Goal: Task Accomplishment & Management: Use online tool/utility

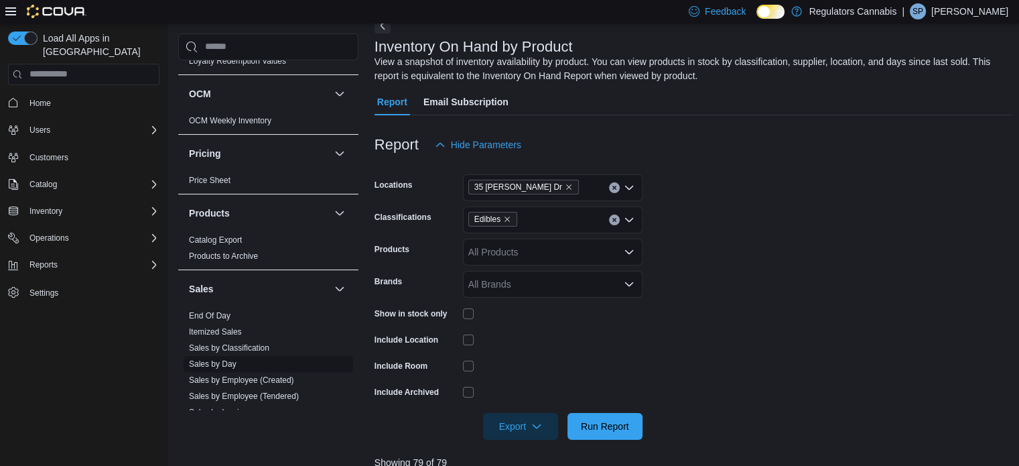
scroll to position [603, 0]
click at [230, 307] on span "End Of Day" at bounding box center [268, 313] width 169 height 16
click at [223, 314] on link "End Of Day" at bounding box center [210, 312] width 42 height 9
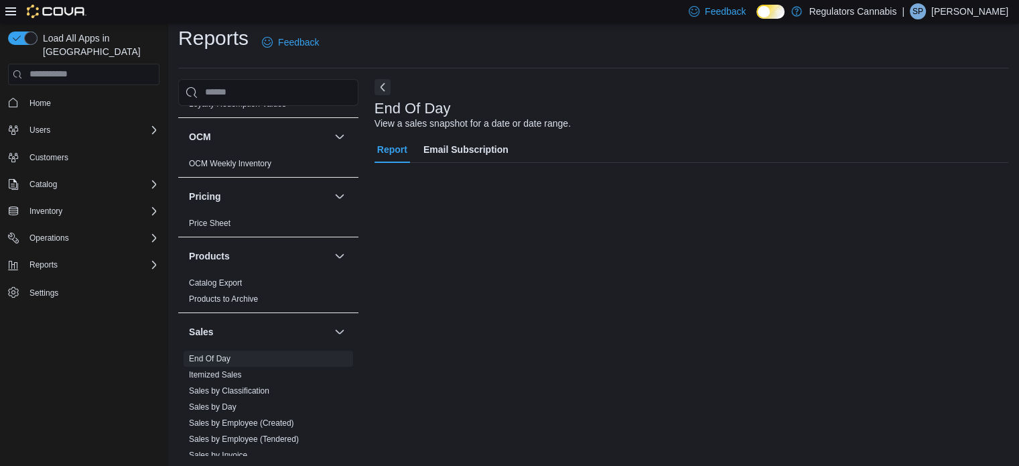
scroll to position [9, 0]
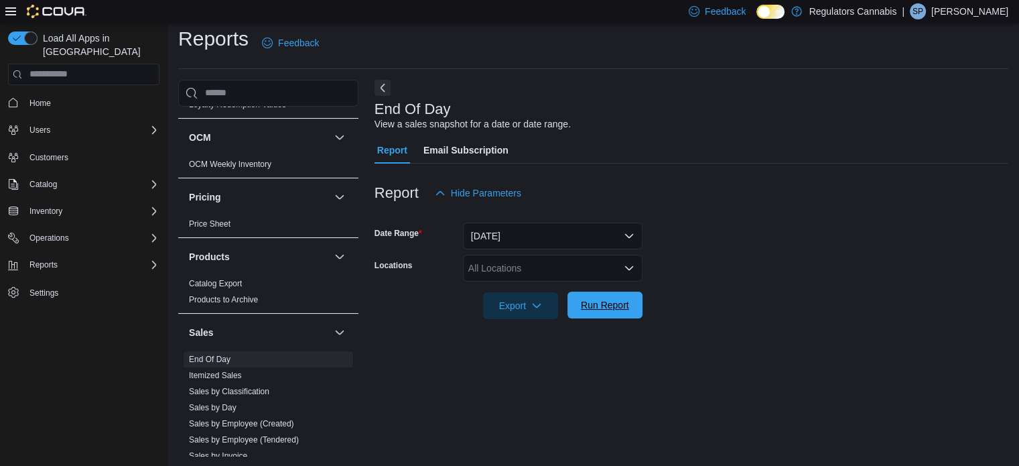
click at [617, 300] on span "Run Report" at bounding box center [605, 304] width 48 height 13
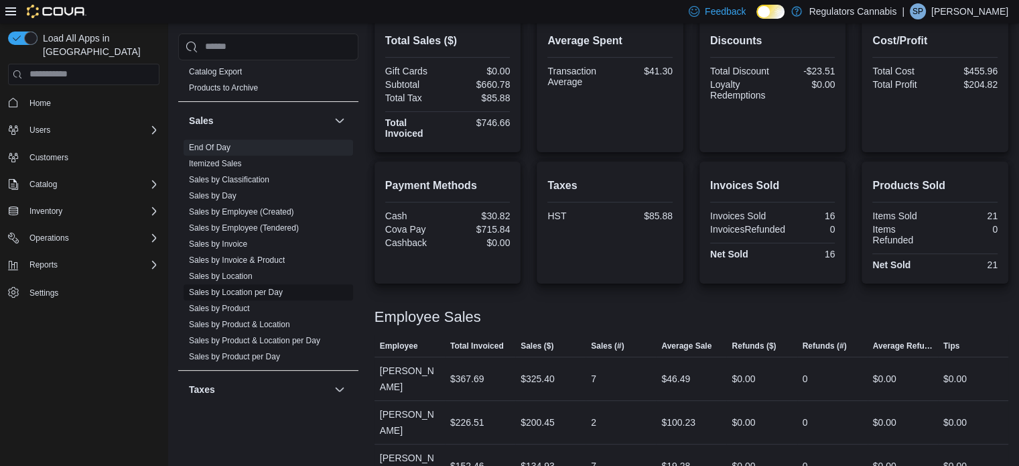
scroll to position [804, 0]
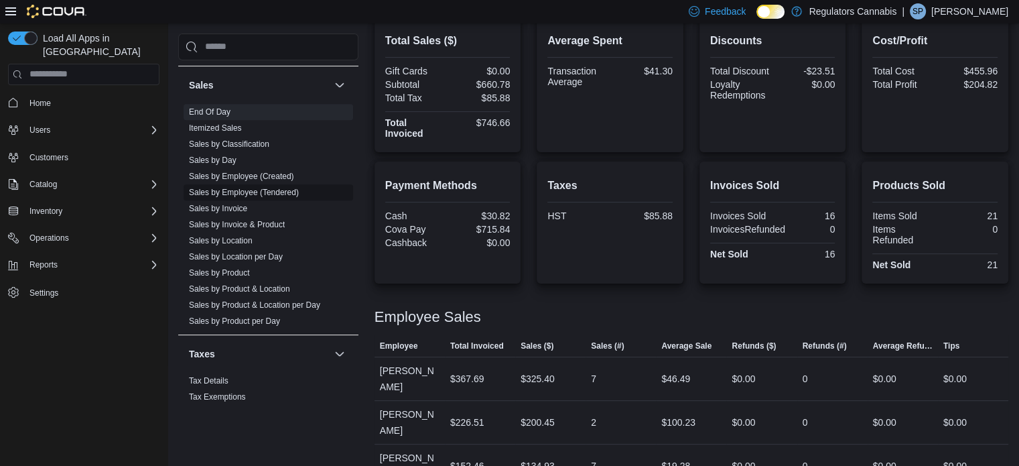
click at [255, 190] on link "Sales by Employee (Tendered)" at bounding box center [244, 192] width 110 height 9
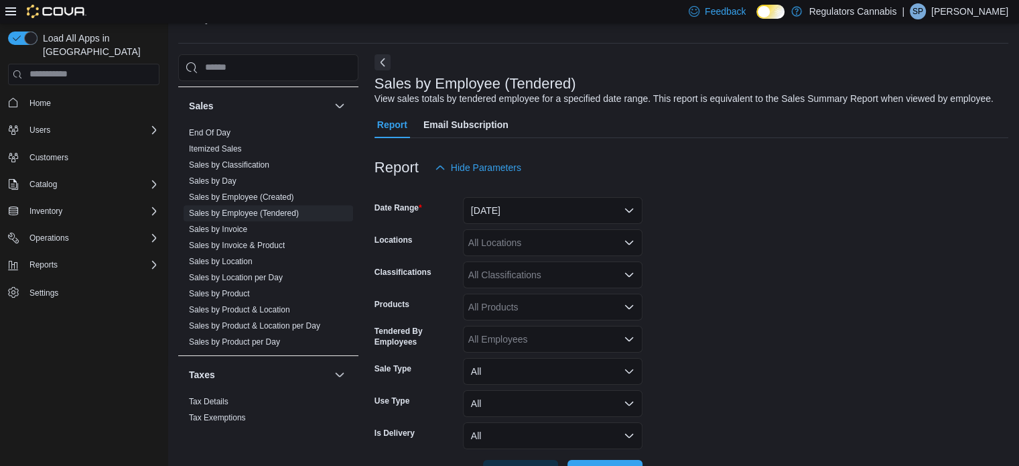
scroll to position [31, 0]
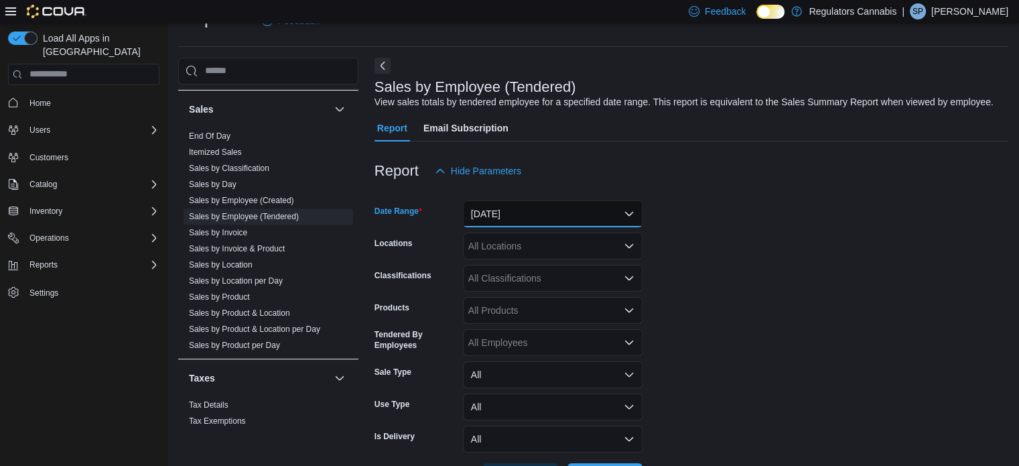
click at [510, 206] on button "[DATE]" at bounding box center [553, 213] width 180 height 27
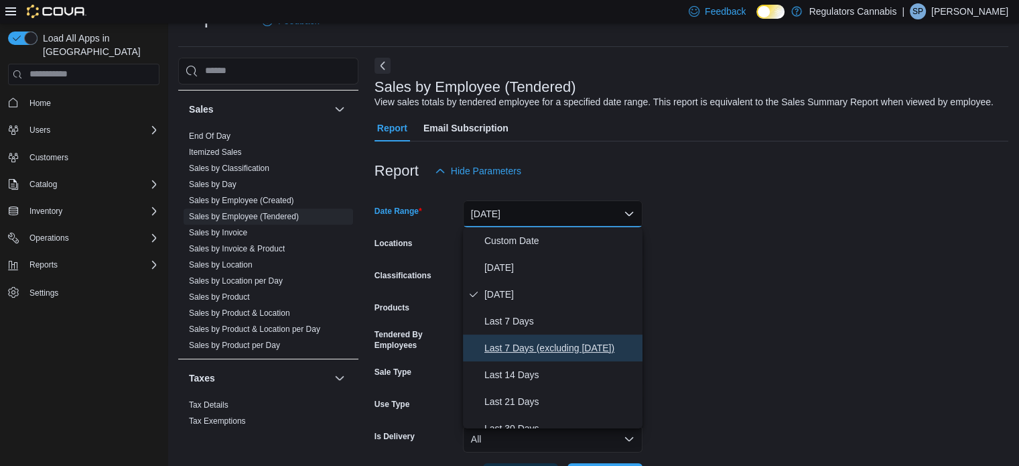
click at [533, 342] on span "Last 7 Days (excluding [DATE])" at bounding box center [560, 348] width 153 height 16
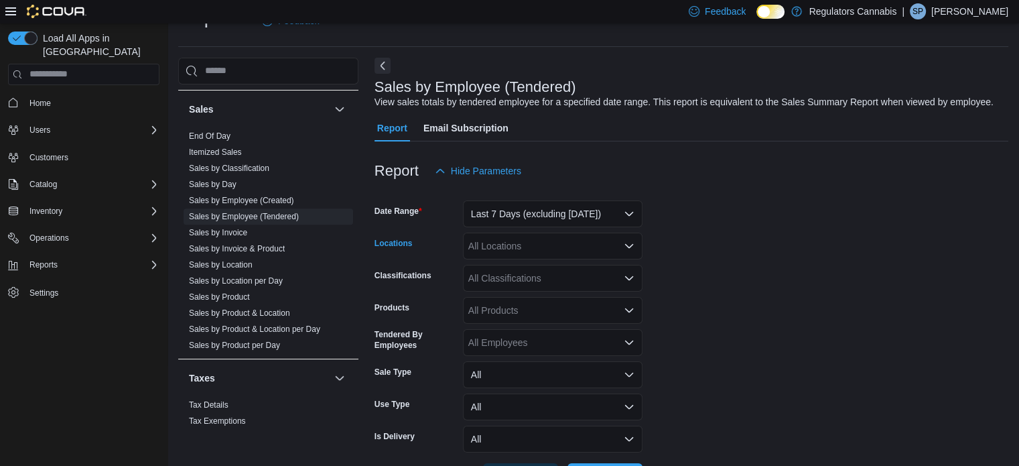
click at [508, 242] on div "All Locations" at bounding box center [553, 245] width 180 height 27
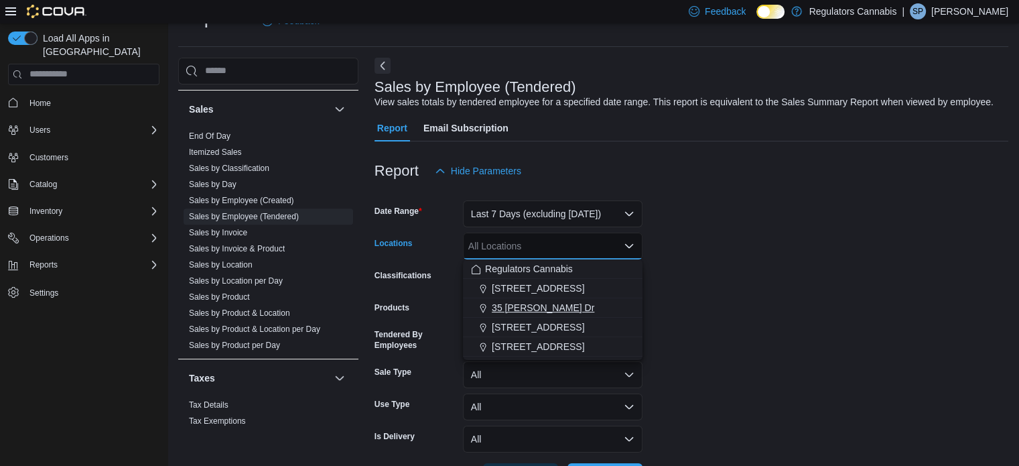
click at [514, 303] on span "35 [PERSON_NAME] Dr" at bounding box center [543, 307] width 102 height 13
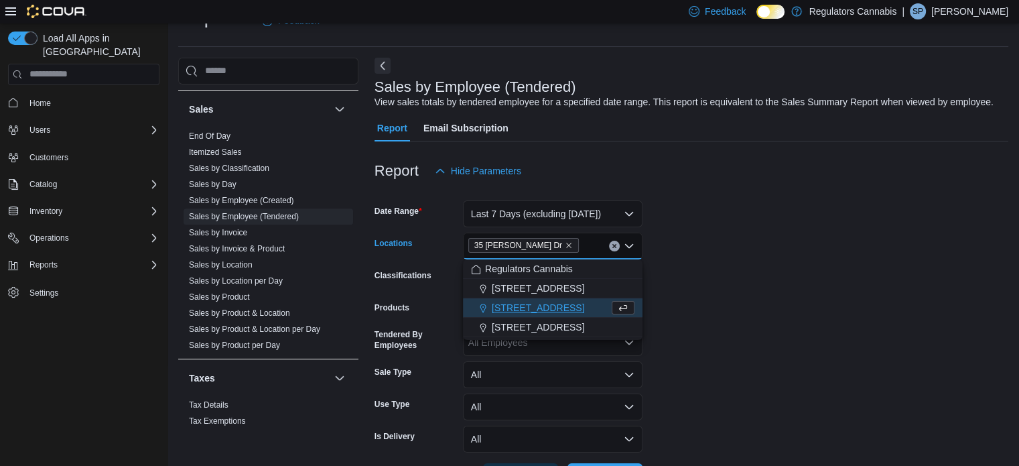
click at [721, 288] on form "Date Range Last 7 Days (excluding [DATE]) Locations [STREET_ADDRESS][PERSON_NAM…" at bounding box center [691, 336] width 634 height 305
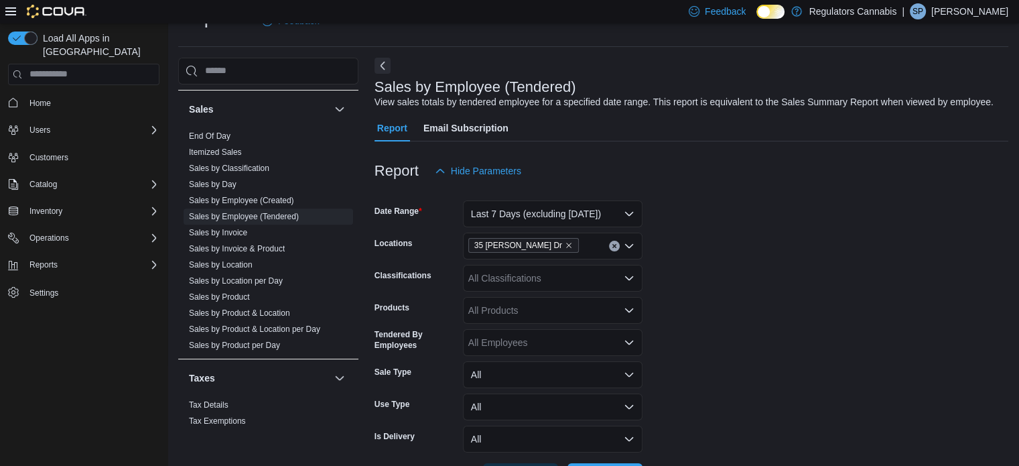
click at [525, 273] on div "All Classifications" at bounding box center [553, 278] width 180 height 27
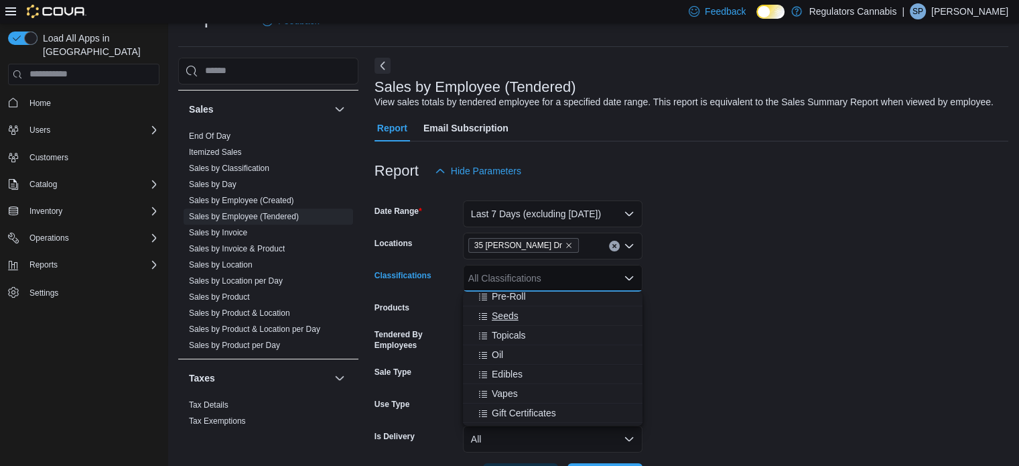
scroll to position [134, 0]
click at [507, 342] on span "Edibles" at bounding box center [507, 341] width 31 height 13
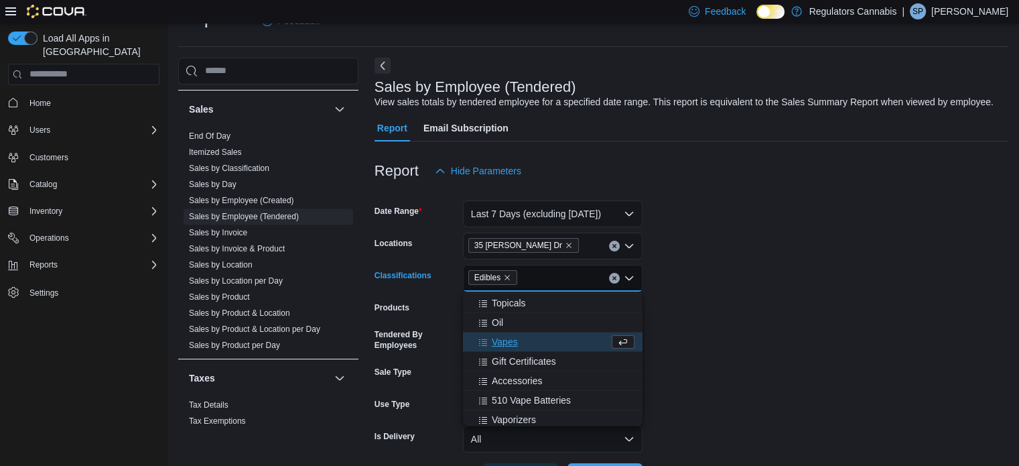
click at [684, 318] on form "Date Range Last 7 Days (excluding [DATE]) Locations 35 [PERSON_NAME] Dr Classif…" at bounding box center [691, 336] width 634 height 305
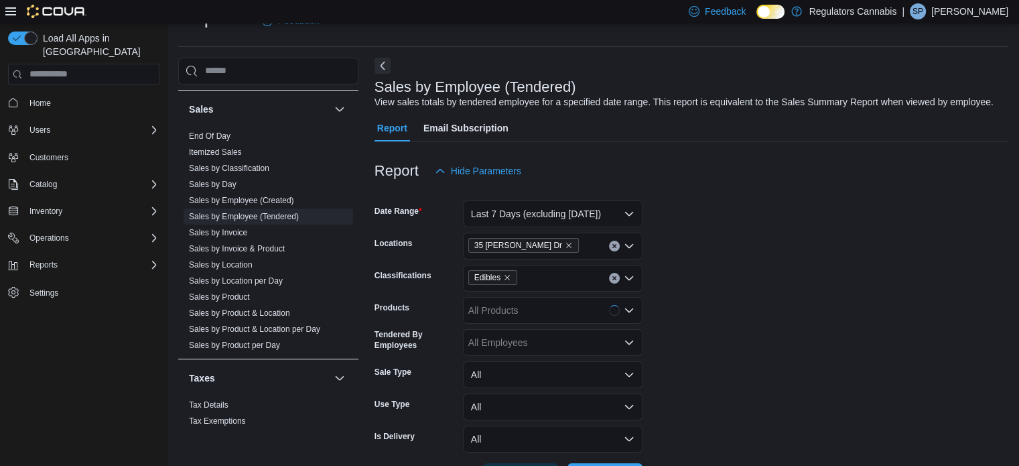
click at [562, 313] on div "All Products" at bounding box center [553, 310] width 180 height 27
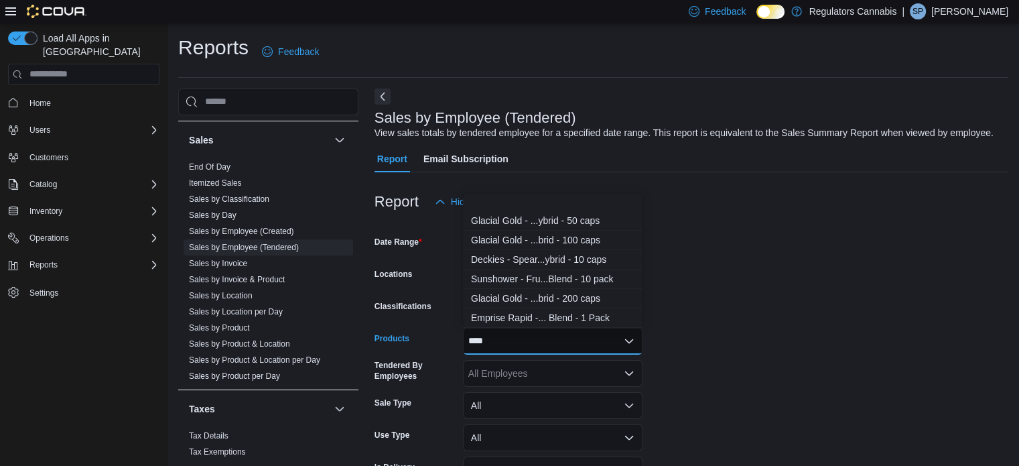
scroll to position [402, 0]
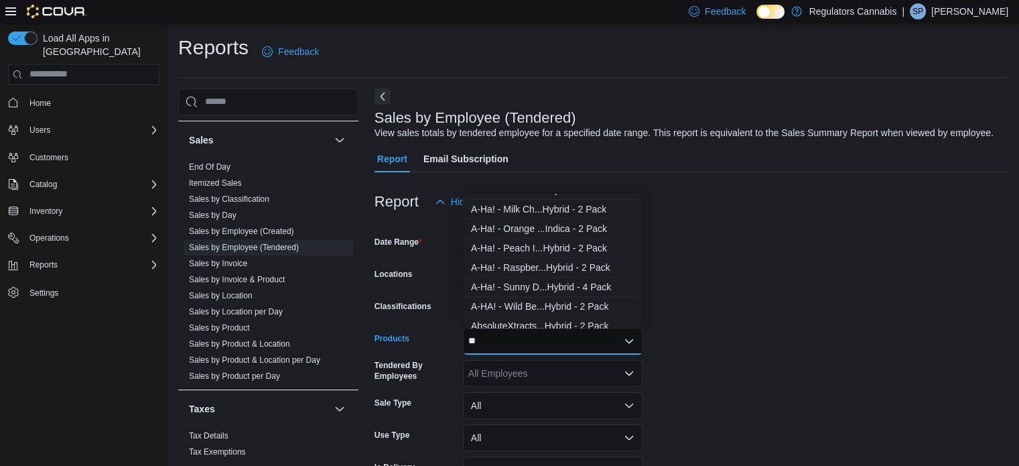
type input "*"
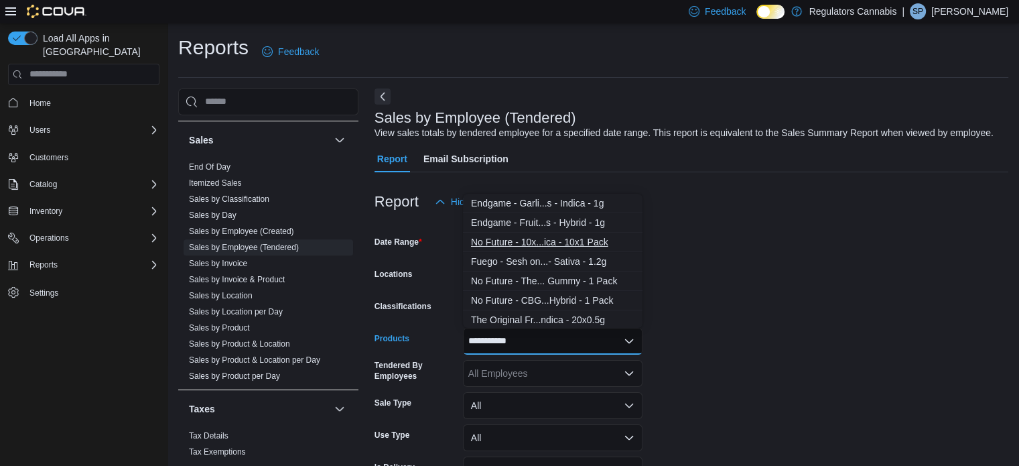
type input "**********"
click at [540, 239] on div "No Future - 10x...ica - 10x1 Pack" at bounding box center [552, 241] width 163 height 13
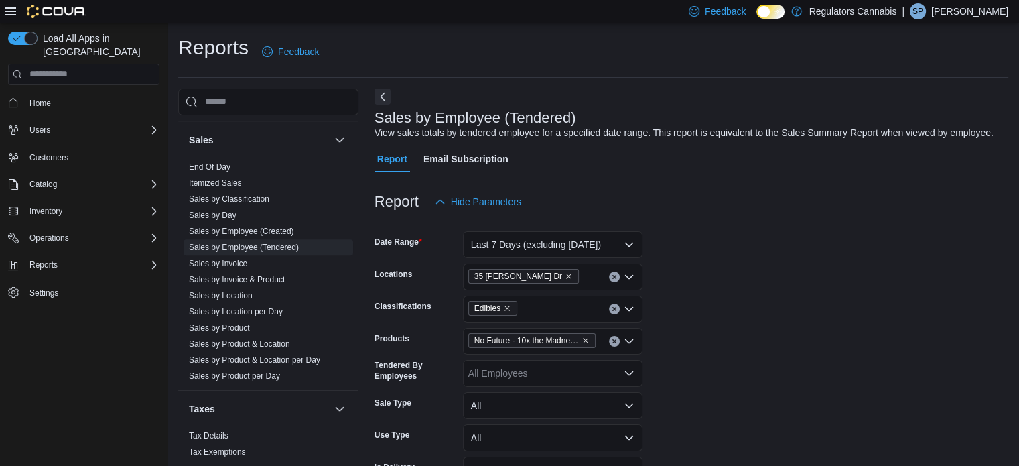
click at [852, 354] on form "Date Range Last 7 Days (excluding [DATE]) Locations 35 [PERSON_NAME] Dr Classif…" at bounding box center [691, 367] width 634 height 305
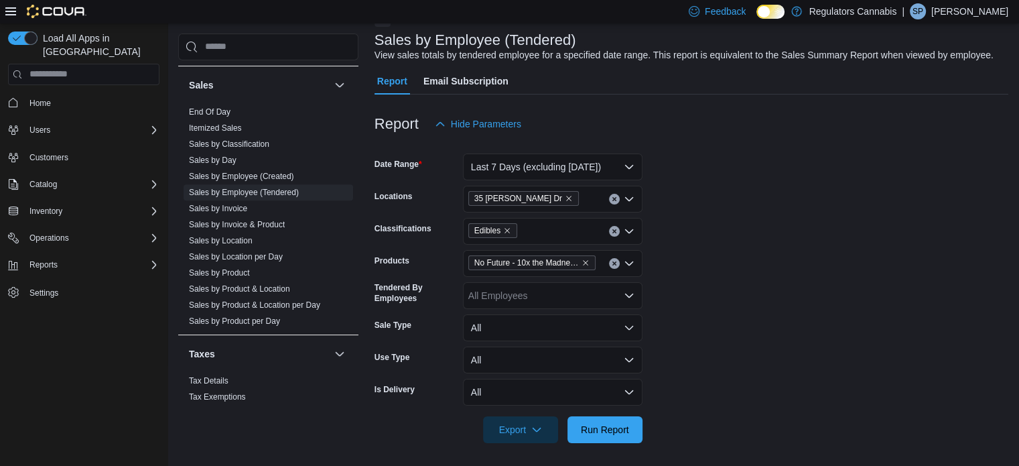
scroll to position [81, 0]
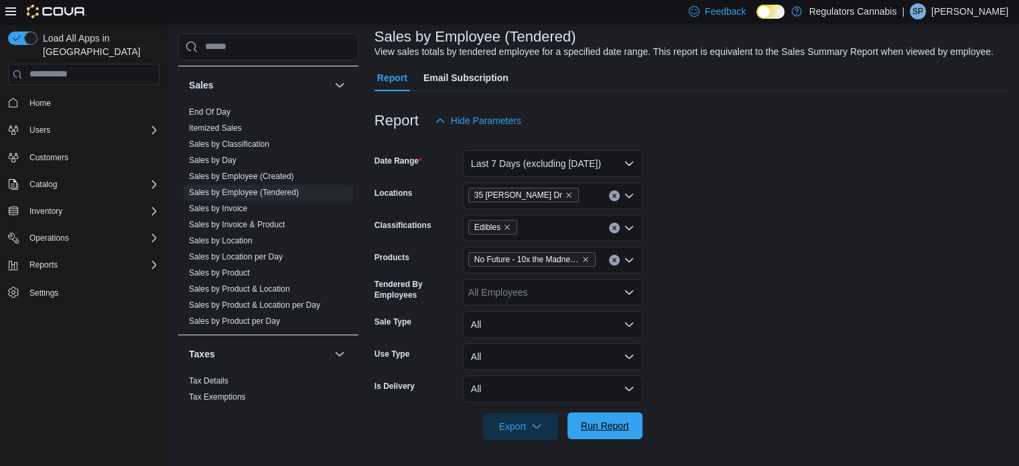
click at [630, 427] on span "Run Report" at bounding box center [604, 425] width 59 height 27
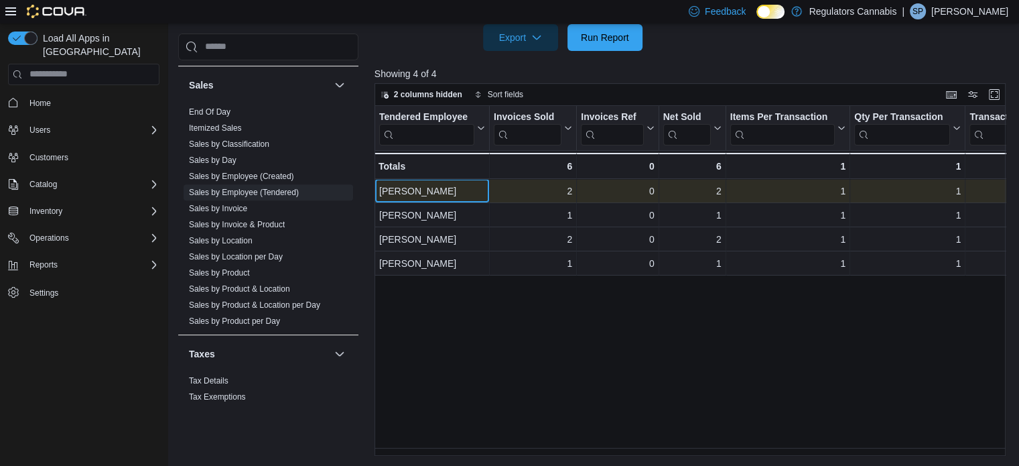
click at [412, 192] on div "[PERSON_NAME]" at bounding box center [432, 191] width 106 height 16
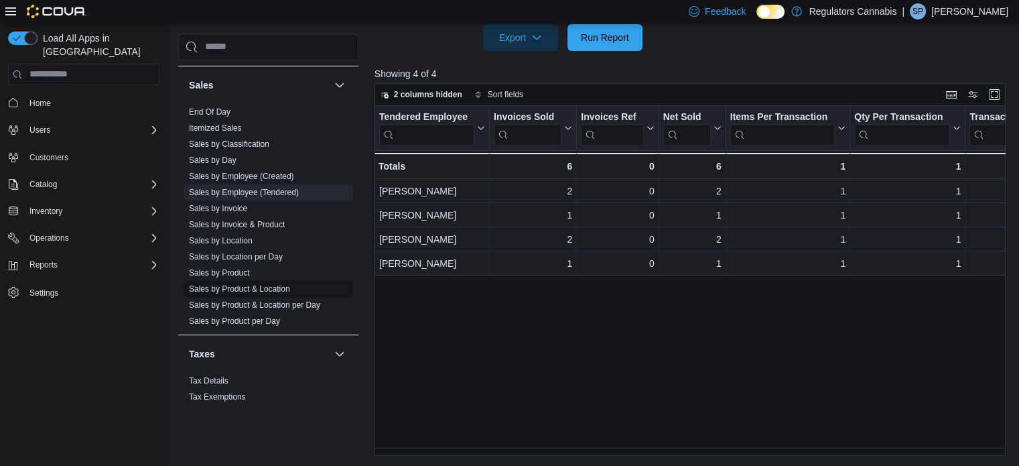
click at [225, 289] on link "Sales by Product & Location" at bounding box center [239, 288] width 101 height 9
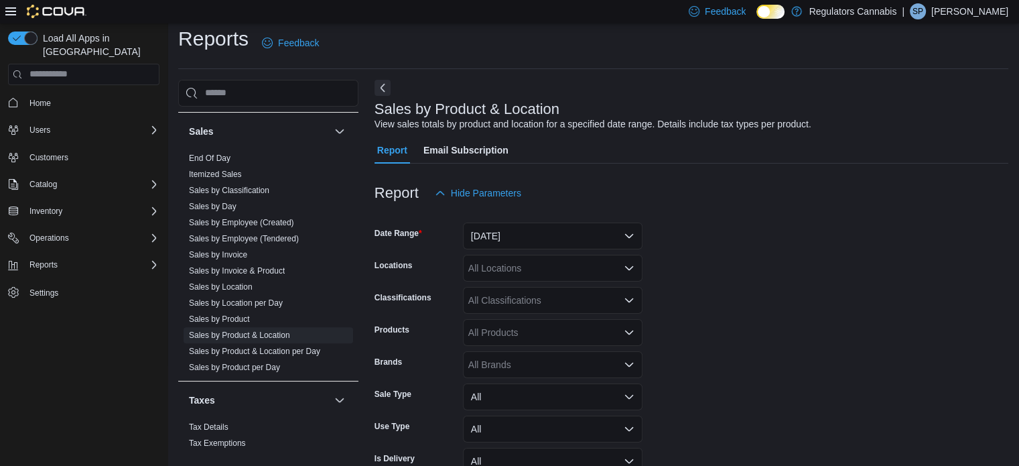
scroll to position [31, 0]
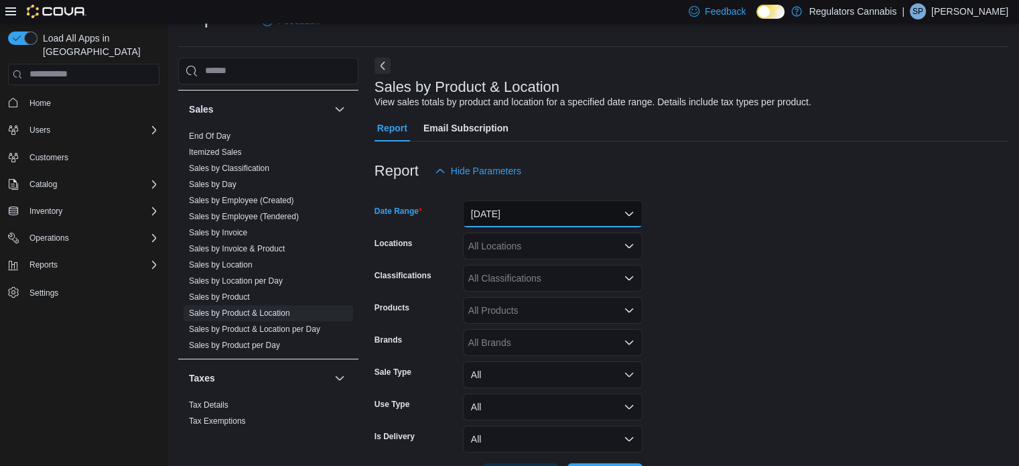
click at [533, 220] on button "[DATE]" at bounding box center [553, 213] width 180 height 27
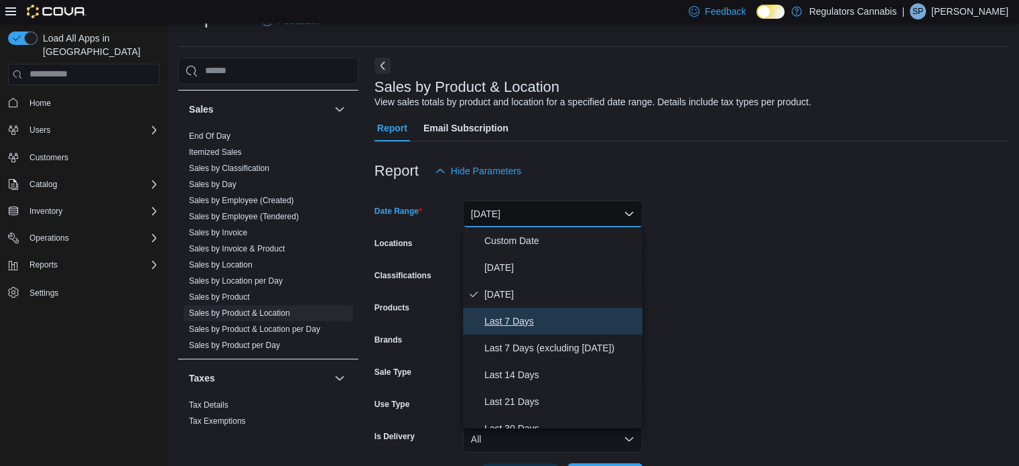
click at [524, 322] on span "Last 7 Days" at bounding box center [560, 321] width 153 height 16
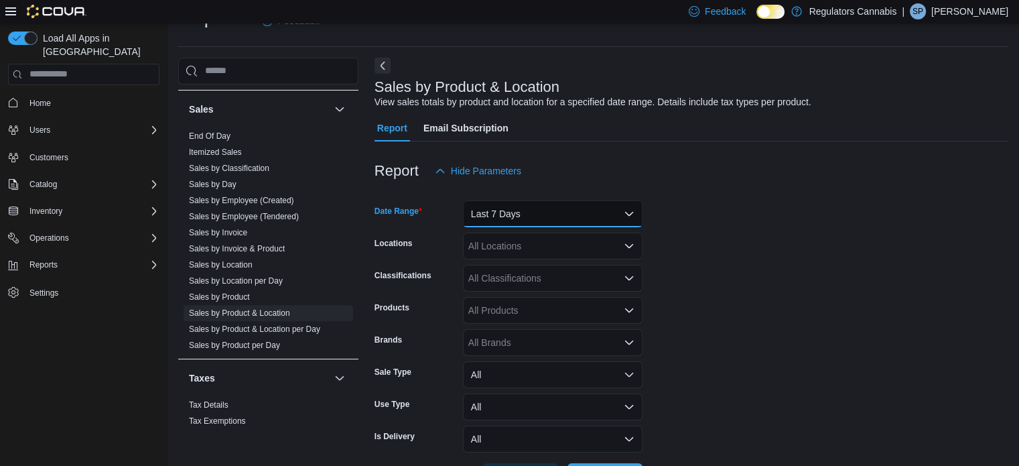
click at [520, 200] on button "Last 7 Days" at bounding box center [553, 213] width 180 height 27
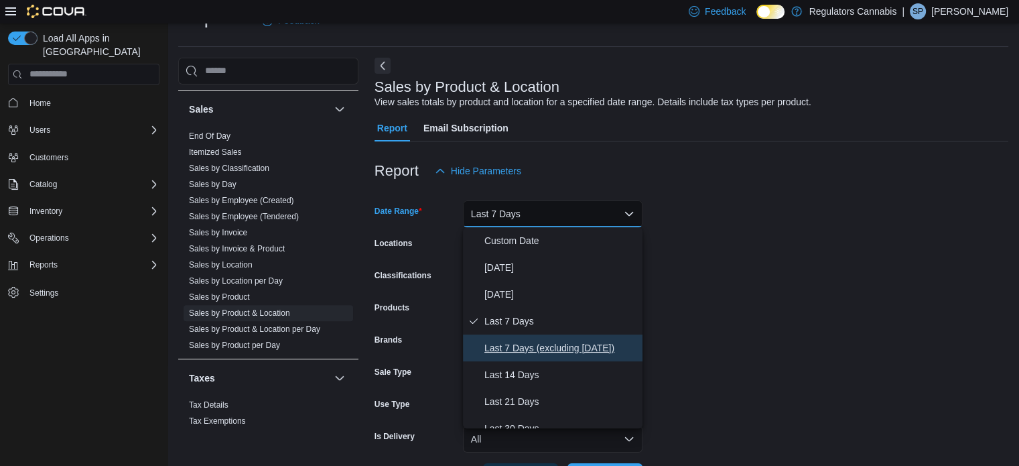
click at [541, 342] on span "Last 7 Days (excluding [DATE])" at bounding box center [560, 348] width 153 height 16
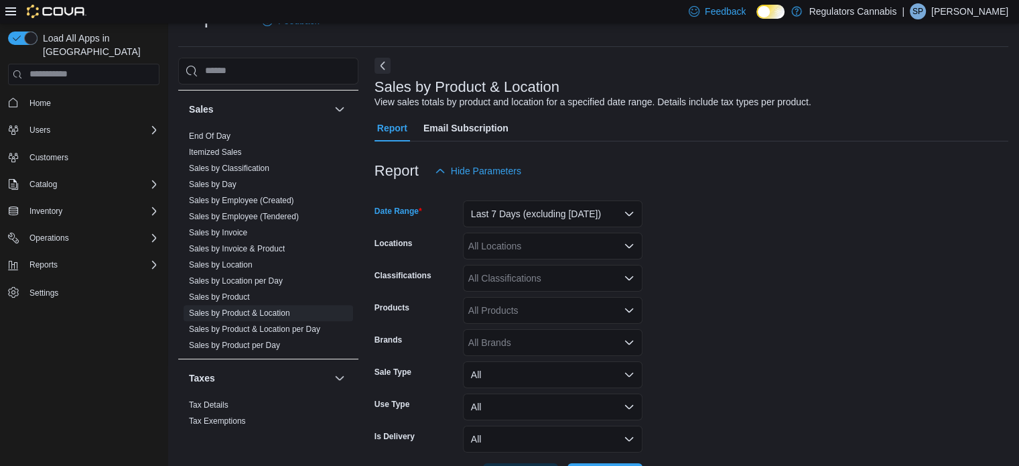
click at [833, 312] on form "Date Range Last 7 Days (excluding [DATE]) Locations All Locations Classificatio…" at bounding box center [691, 336] width 634 height 305
click at [541, 240] on div "All Locations" at bounding box center [553, 245] width 180 height 27
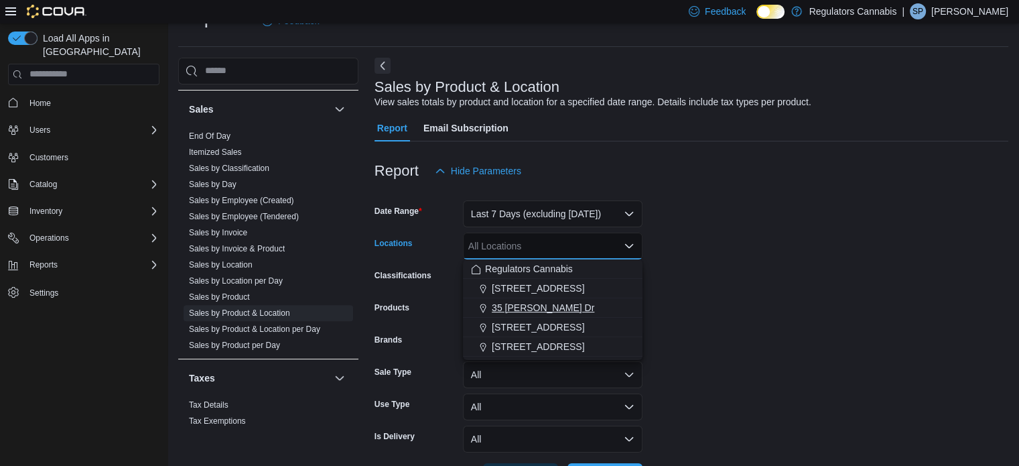
click at [534, 307] on span "35 [PERSON_NAME] Dr" at bounding box center [543, 307] width 102 height 13
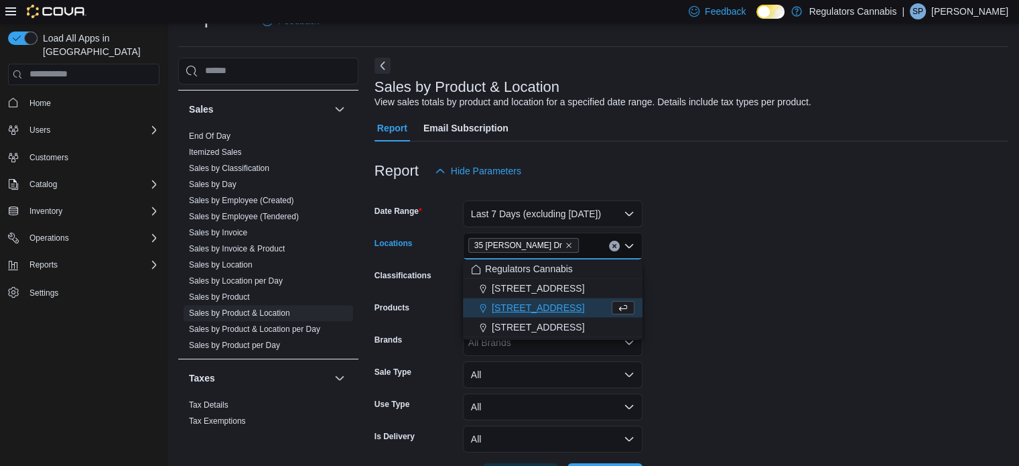
click at [796, 292] on form "Date Range Last 7 Days (excluding [DATE]) Locations [STREET_ADDRESS][PERSON_NAM…" at bounding box center [691, 336] width 634 height 305
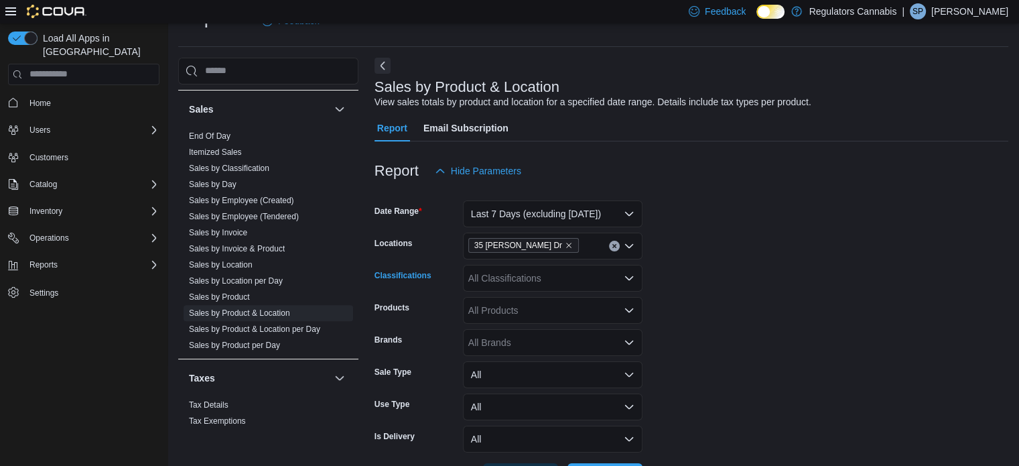
click at [579, 290] on div "All Classifications" at bounding box center [553, 278] width 180 height 27
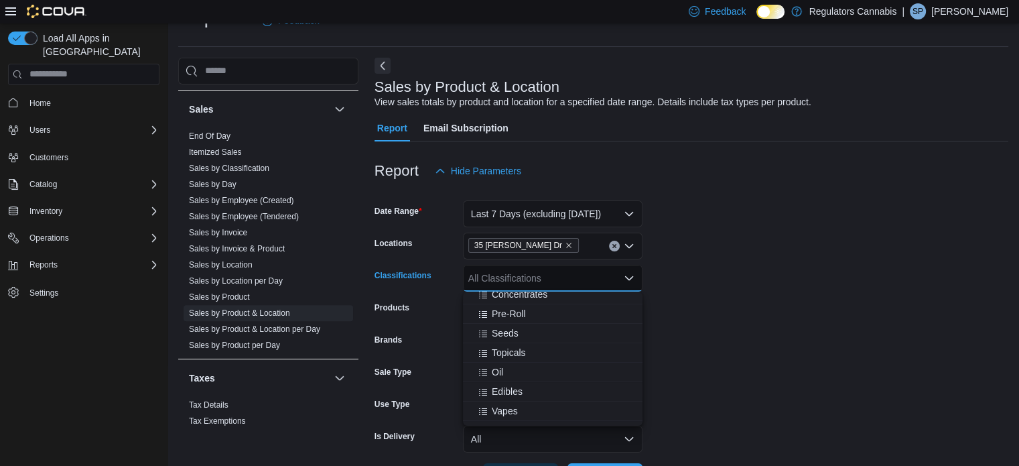
scroll to position [134, 0]
click at [510, 343] on span "Edibles" at bounding box center [507, 341] width 31 height 13
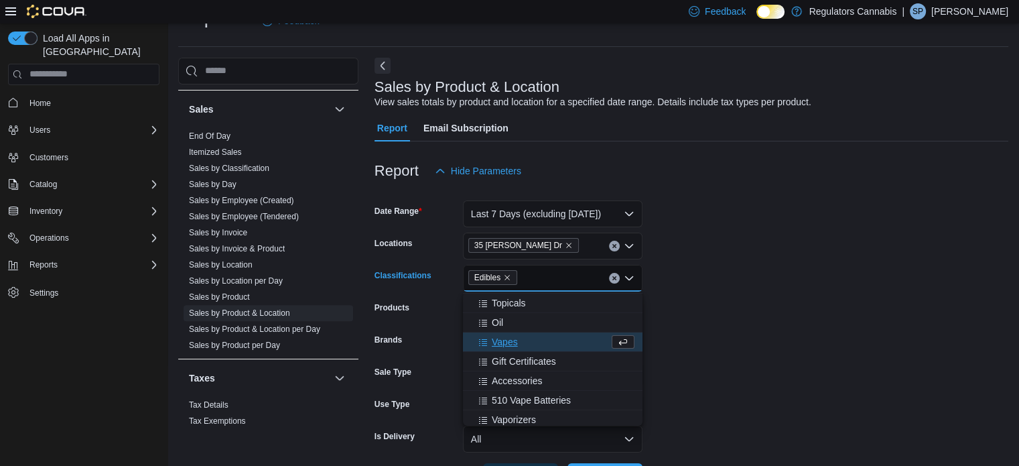
click at [831, 328] on form "Date Range Last 7 Days (excluding [DATE]) Locations 35 [PERSON_NAME] Dr Classif…" at bounding box center [691, 336] width 634 height 305
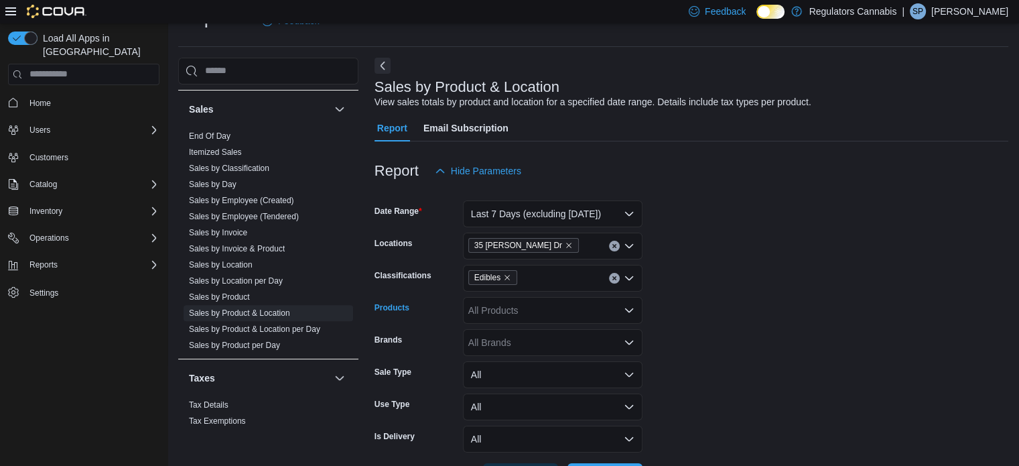
click at [553, 311] on div "All Products" at bounding box center [553, 310] width 180 height 27
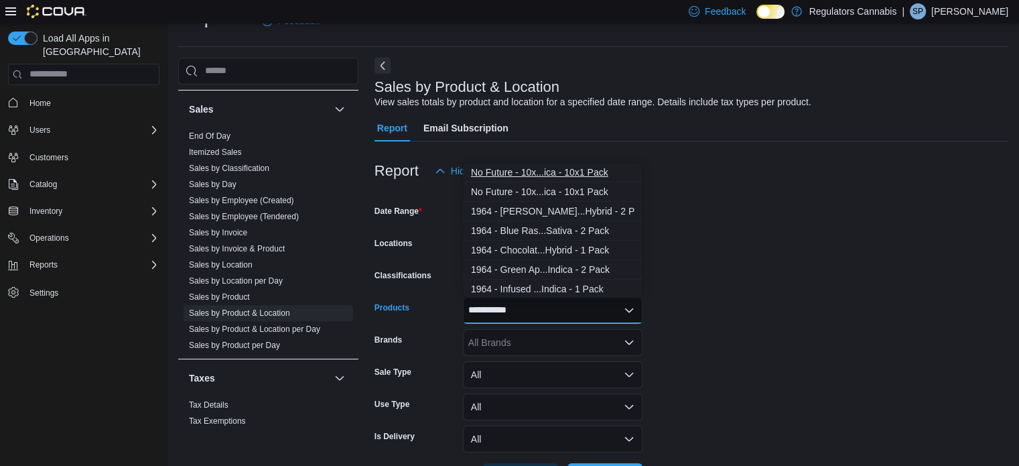
type input "**********"
click at [569, 170] on div "No Future - 10x...ica - 10x1 Pack" at bounding box center [552, 171] width 163 height 13
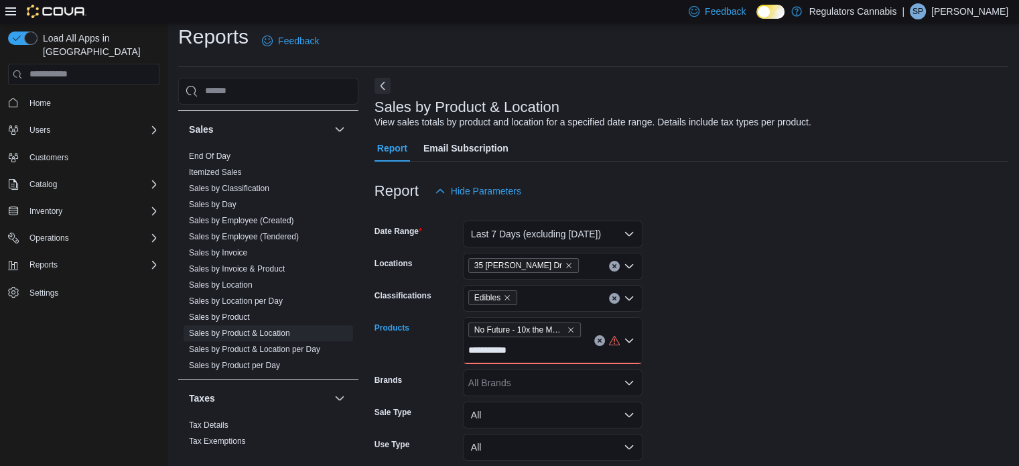
scroll to position [0, 0]
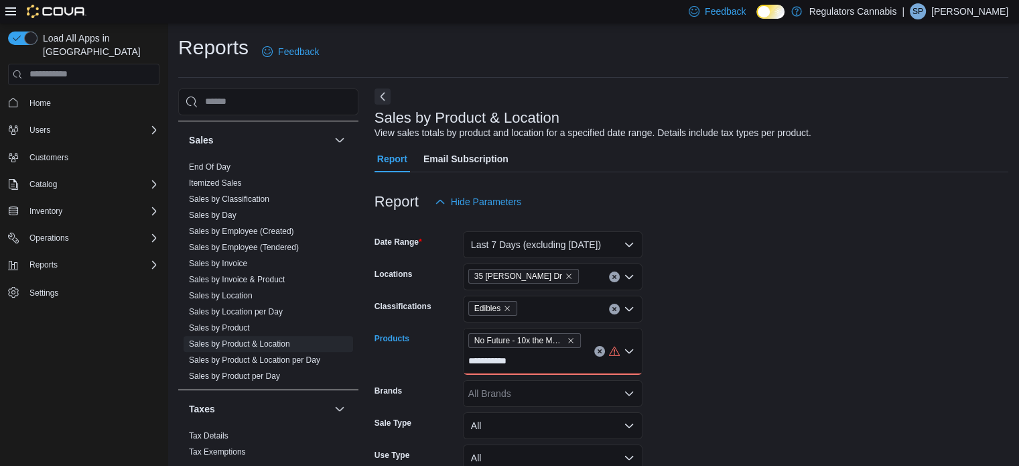
click at [826, 326] on form "**********" at bounding box center [691, 378] width 634 height 326
drag, startPoint x: 540, startPoint y: 364, endPoint x: 460, endPoint y: 360, distance: 79.8
click at [460, 360] on div "**********" at bounding box center [508, 351] width 268 height 47
click at [555, 361] on div "**********" at bounding box center [553, 351] width 180 height 47
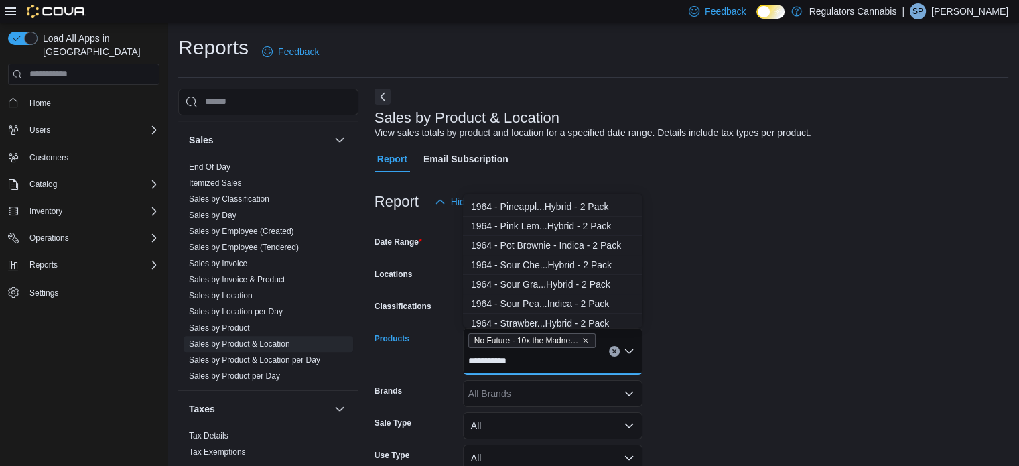
scroll to position [201, 0]
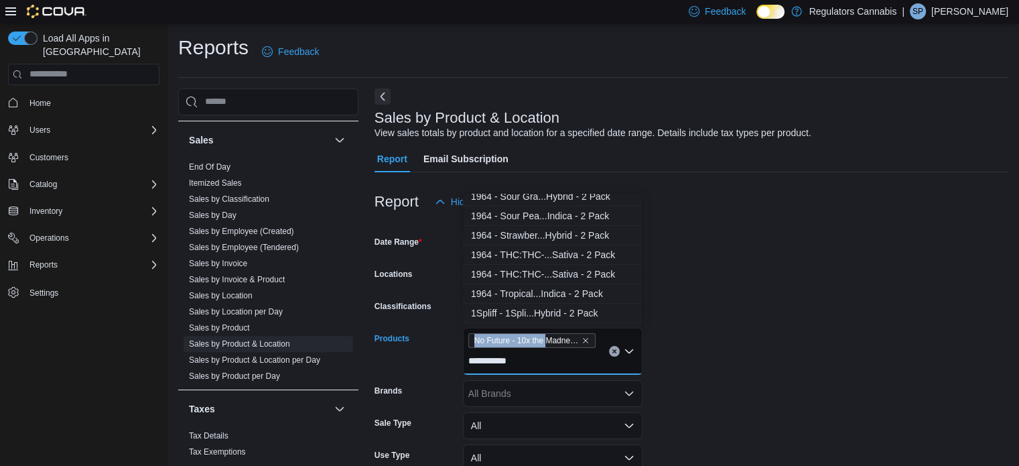
drag, startPoint x: 514, startPoint y: 362, endPoint x: 472, endPoint y: 361, distance: 42.9
click at [472, 361] on div "**********" at bounding box center [553, 351] width 180 height 47
click at [488, 361] on input "**********" at bounding box center [492, 361] width 49 height 16
click at [519, 361] on div "**********" at bounding box center [553, 351] width 180 height 47
click at [515, 364] on input "**********" at bounding box center [492, 361] width 49 height 16
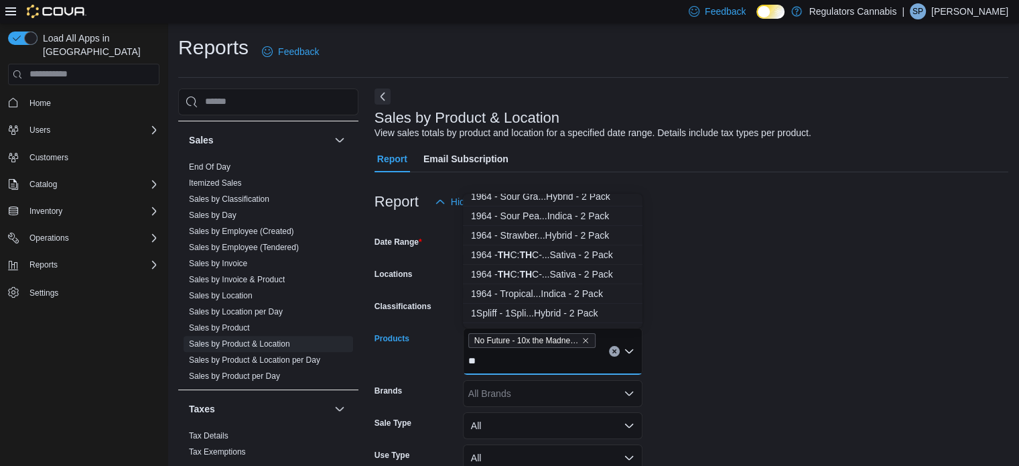
type input "*"
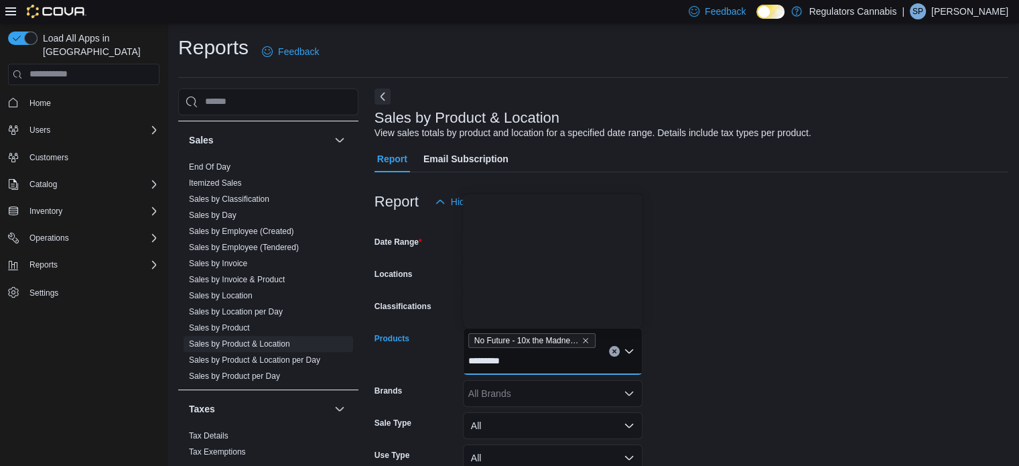
scroll to position [67, 0]
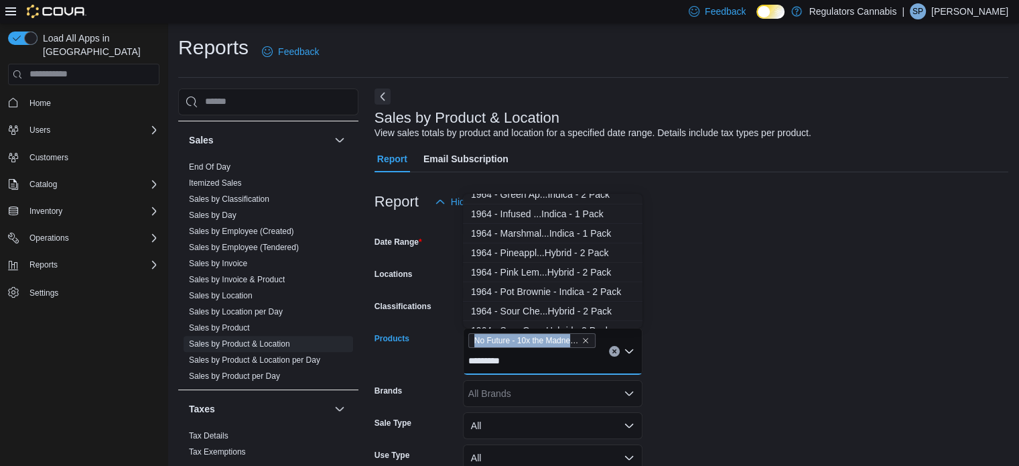
drag, startPoint x: 514, startPoint y: 366, endPoint x: 452, endPoint y: 364, distance: 61.7
click at [447, 365] on div "Products No Future - 10x the Madness: The Red One Indica - 10x1 Pack *********" at bounding box center [508, 351] width 268 height 47
click at [522, 365] on div "No Future - 10x the Madness: The Red One Indica - 10x1 Pack *********" at bounding box center [553, 351] width 180 height 47
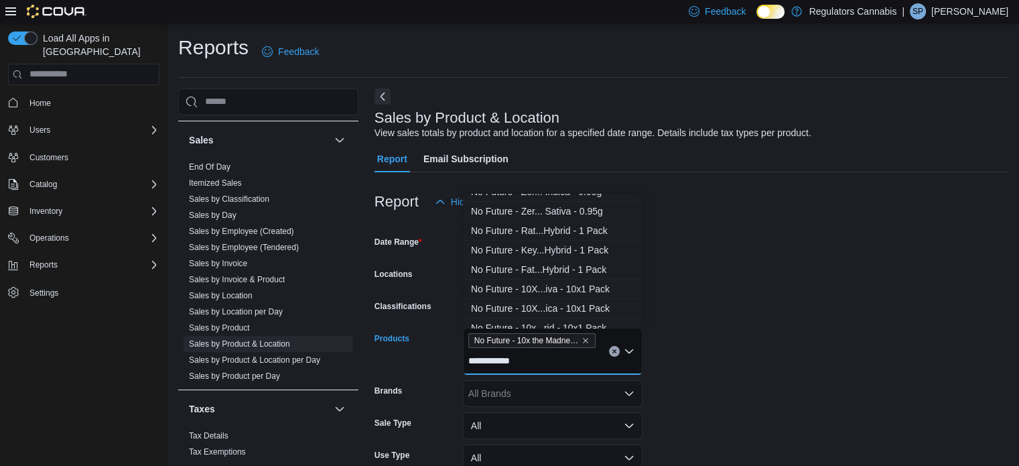
click at [809, 364] on form "**********" at bounding box center [691, 378] width 634 height 326
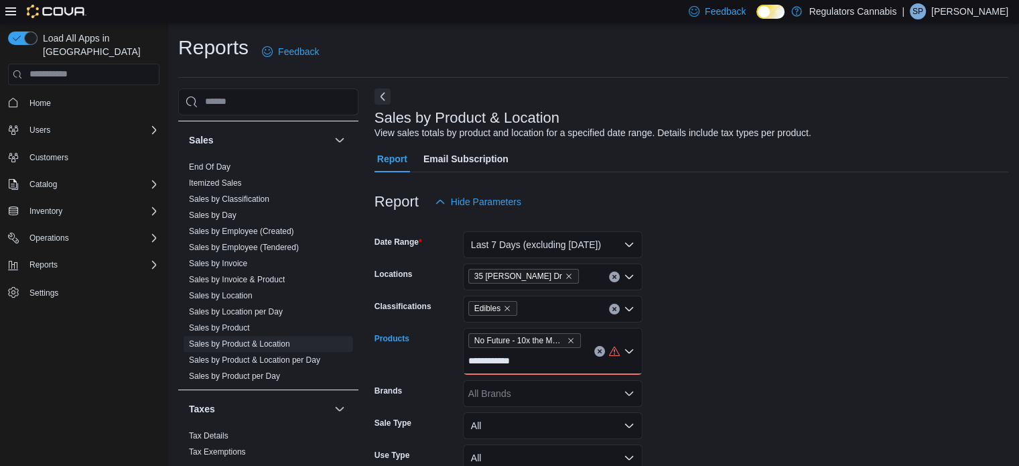
click at [530, 366] on div "**********" at bounding box center [553, 351] width 180 height 47
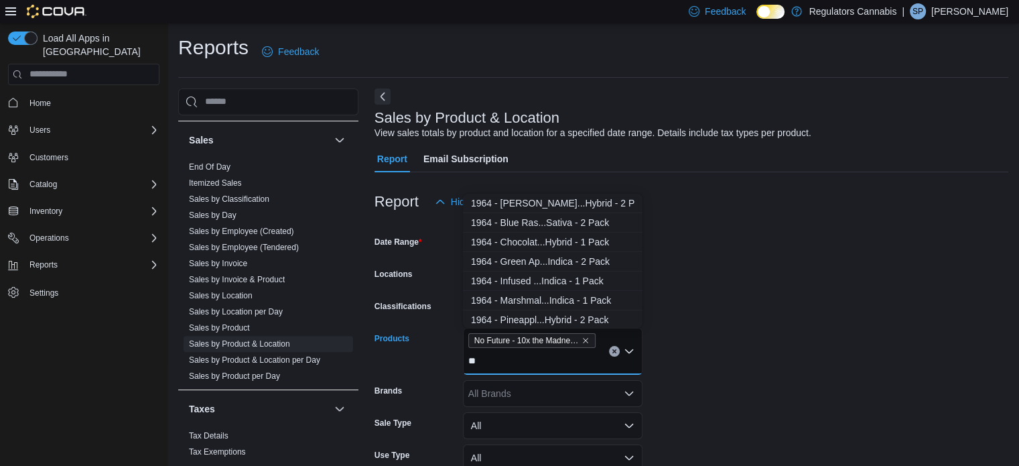
type input "*"
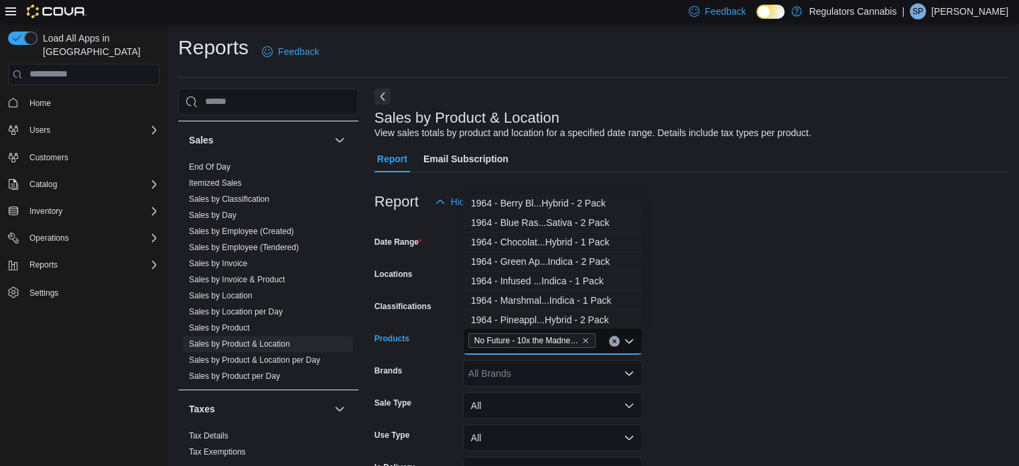
click at [802, 327] on form "Date Range Last 7 Days (excluding [DATE]) Locations 35 [PERSON_NAME] Dr Classif…" at bounding box center [691, 367] width 634 height 305
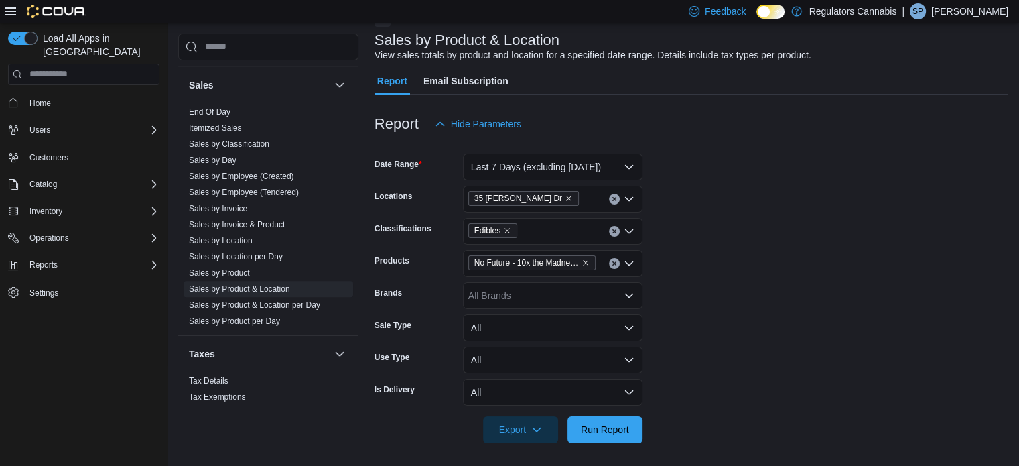
scroll to position [81, 0]
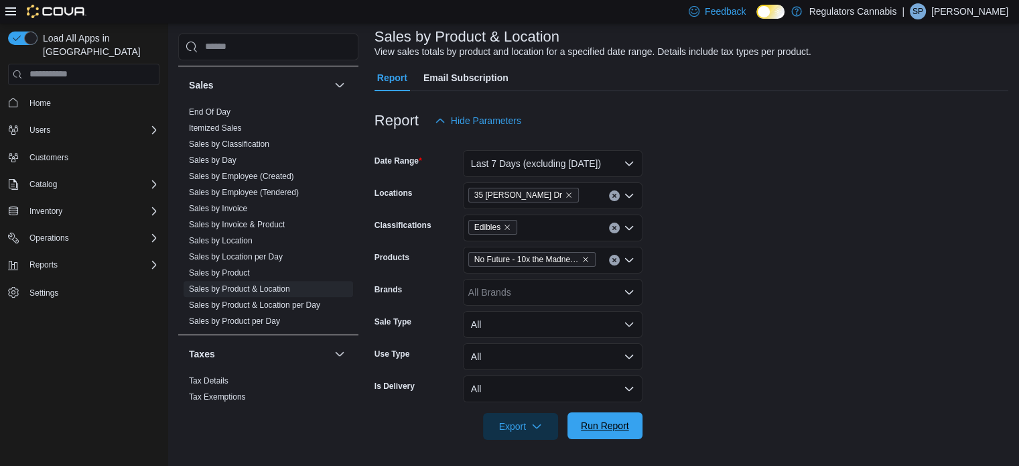
click at [595, 425] on span "Run Report" at bounding box center [605, 425] width 48 height 13
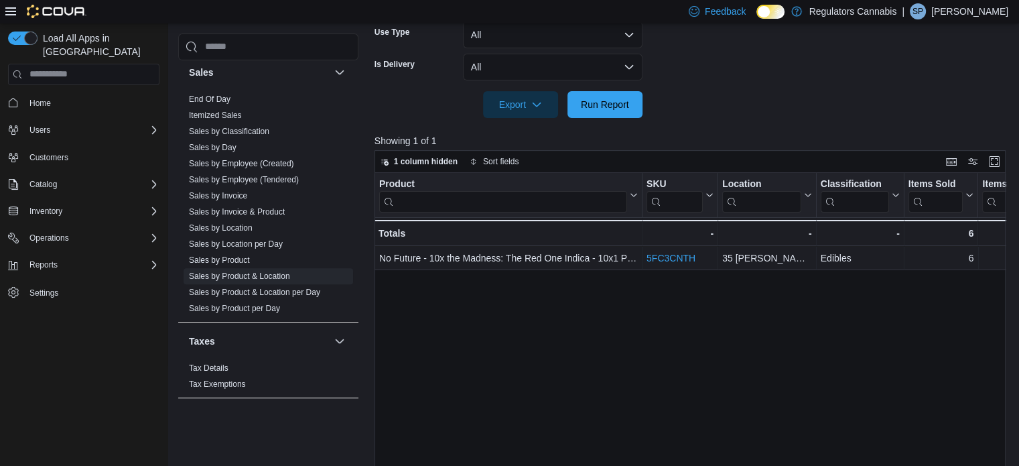
scroll to position [470, 0]
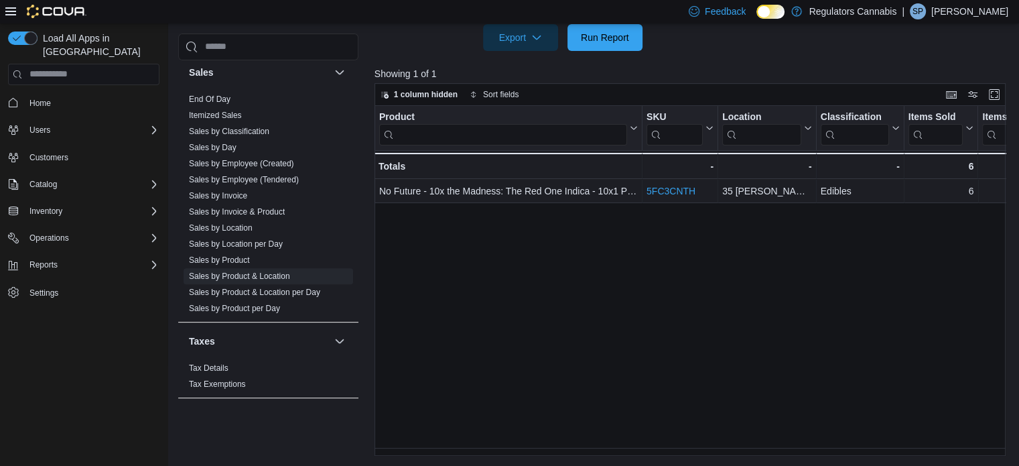
click at [551, 445] on div "Product Click to view column header actions SKU Click to view column header act…" at bounding box center [693, 281] width 638 height 350
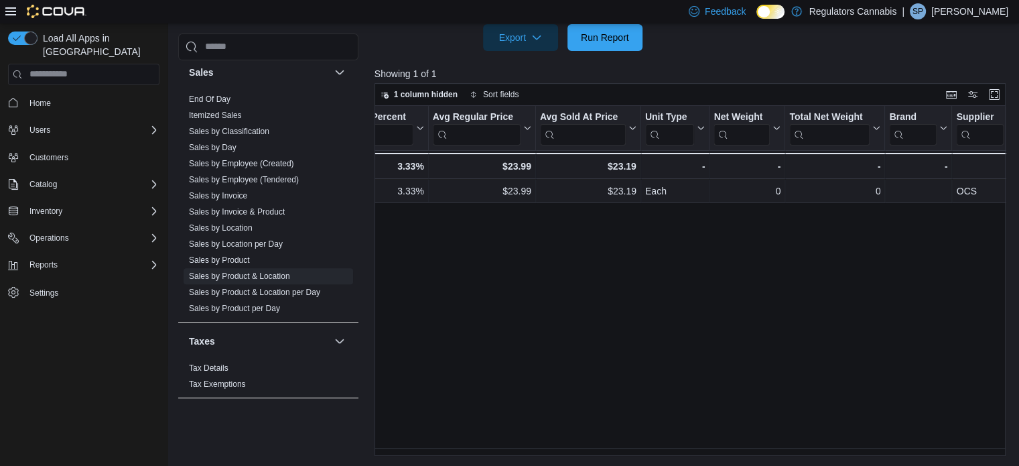
scroll to position [0, 1281]
click at [246, 128] on link "Sales by Classification" at bounding box center [229, 131] width 80 height 9
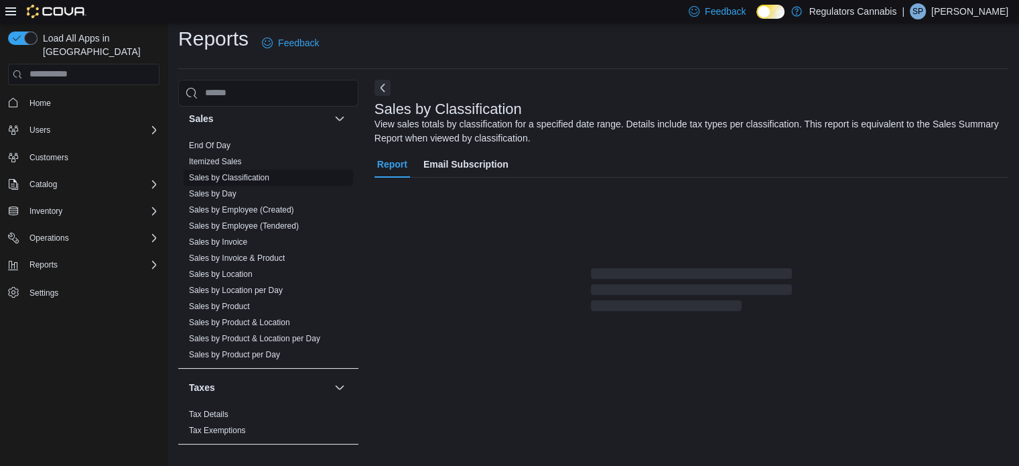
scroll to position [45, 0]
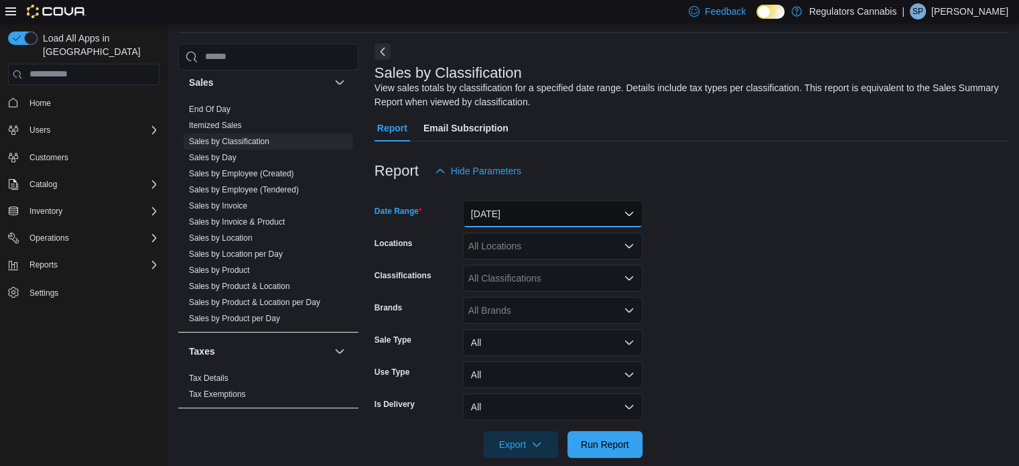
click at [525, 211] on button "[DATE]" at bounding box center [553, 213] width 180 height 27
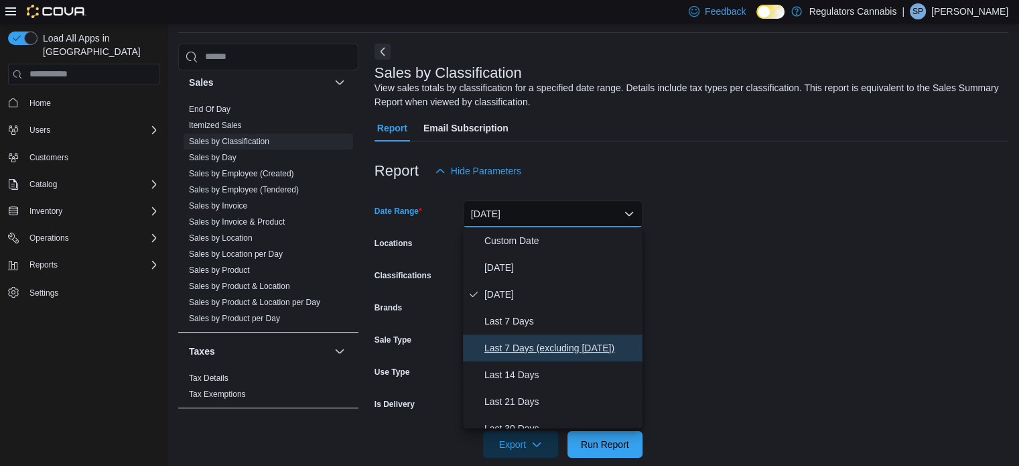
click at [579, 344] on span "Last 7 Days (excluding [DATE])" at bounding box center [560, 348] width 153 height 16
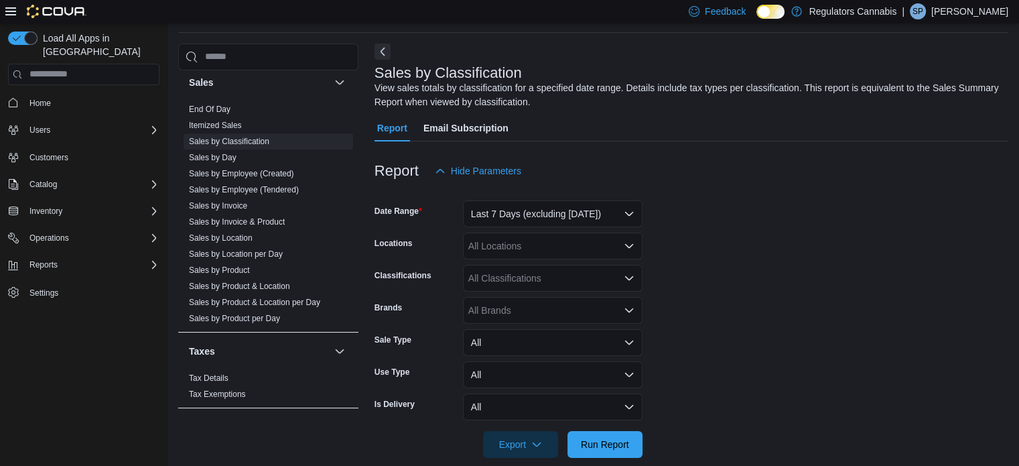
click at [738, 315] on form "Date Range Last 7 Days (excluding [DATE]) Locations All Locations Classificatio…" at bounding box center [691, 320] width 634 height 273
click at [484, 248] on div "All Locations" at bounding box center [553, 245] width 180 height 27
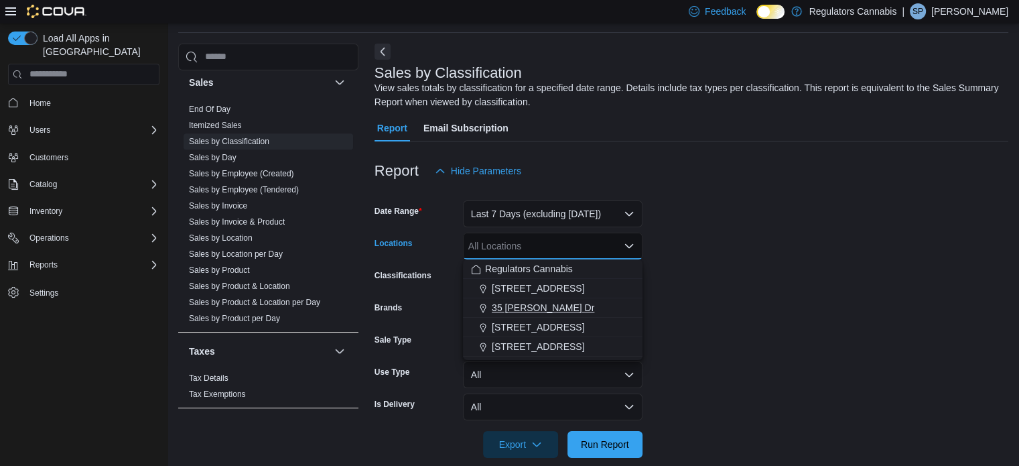
click at [526, 303] on span "35 [PERSON_NAME] Dr" at bounding box center [543, 307] width 102 height 13
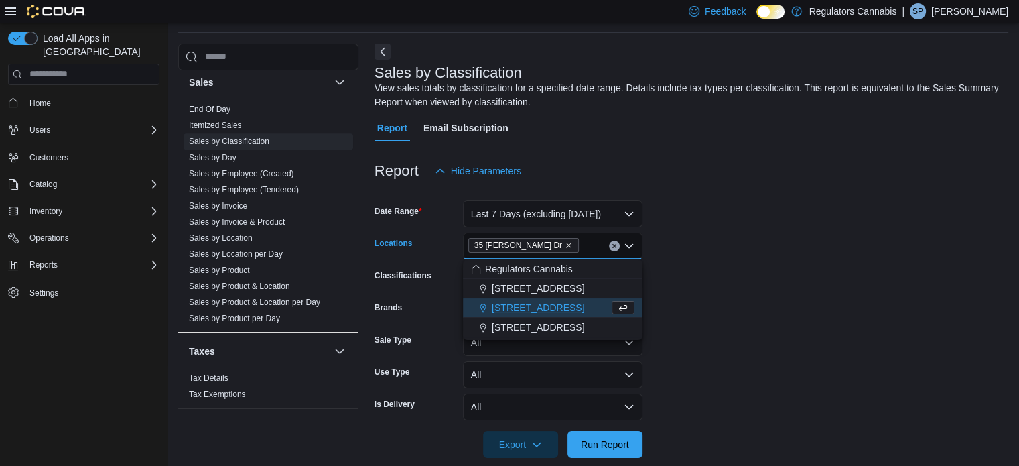
click at [702, 298] on form "Date Range Last 7 Days (excluding [DATE]) Locations [STREET_ADDRESS][PERSON_NAM…" at bounding box center [691, 320] width 634 height 273
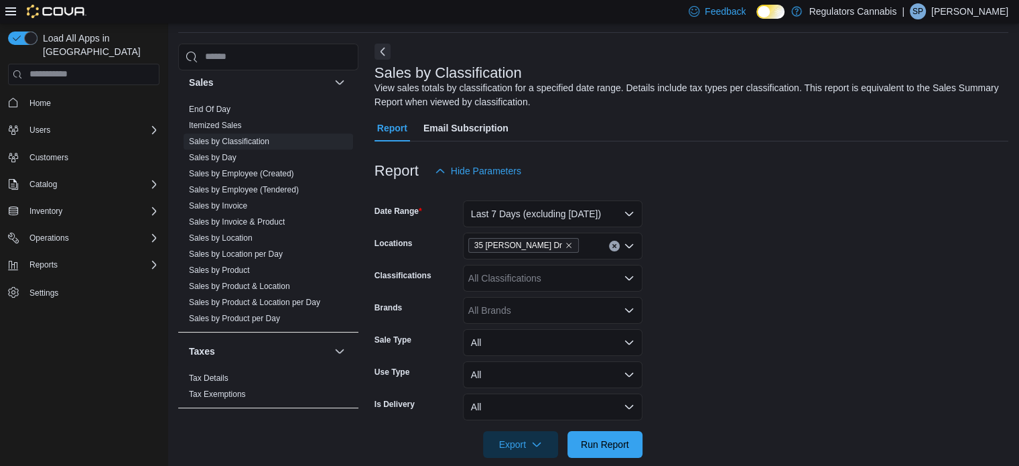
click at [500, 306] on div "All Brands" at bounding box center [553, 310] width 180 height 27
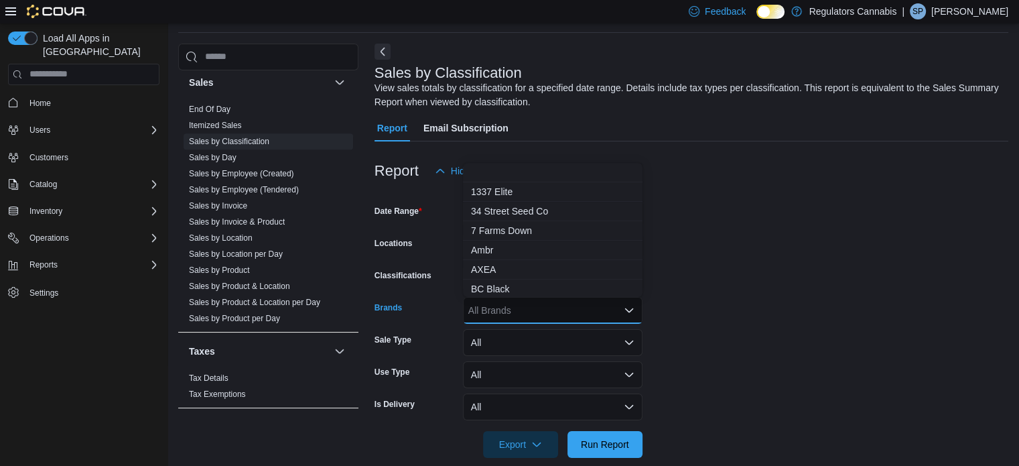
click at [735, 309] on form "Date Range Last 7 Days (excluding [DATE]) Locations 35 [PERSON_NAME] Dr Classif…" at bounding box center [691, 320] width 634 height 273
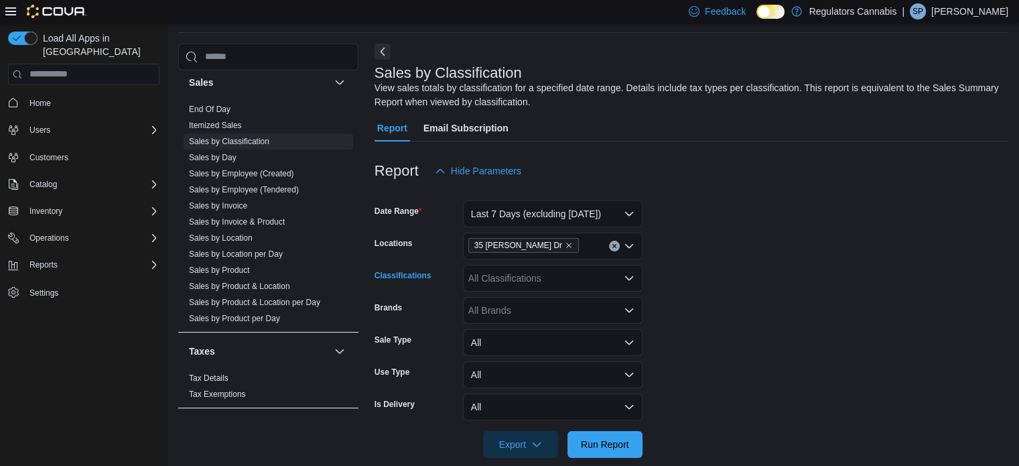
click at [549, 282] on div "All Classifications" at bounding box center [553, 278] width 180 height 27
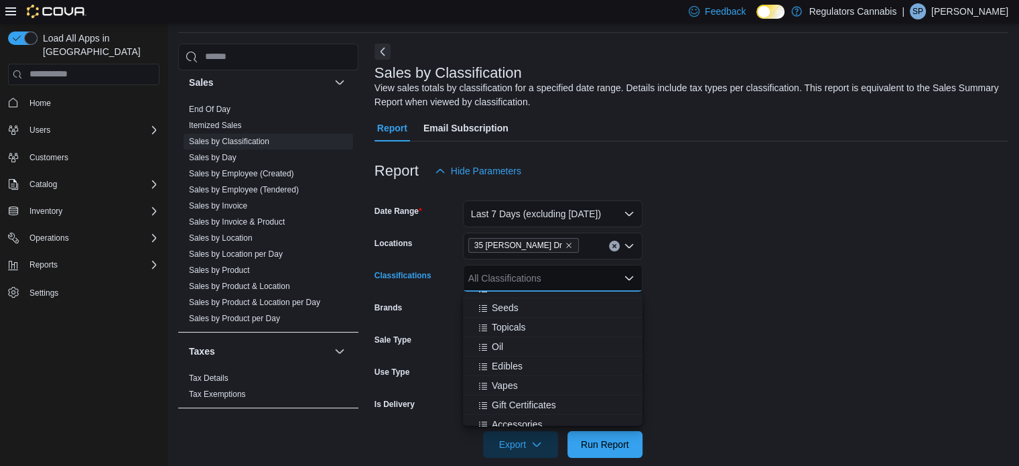
scroll to position [134, 0]
click at [512, 344] on span "Edibles" at bounding box center [507, 341] width 31 height 13
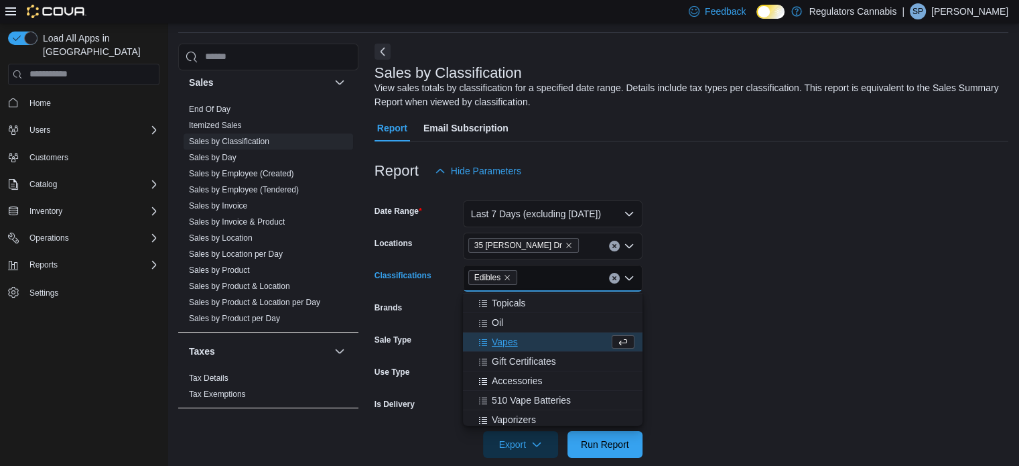
click at [747, 342] on form "Date Range Last 7 Days (excluding [DATE]) Locations 35 [PERSON_NAME] Dr Classif…" at bounding box center [691, 320] width 634 height 273
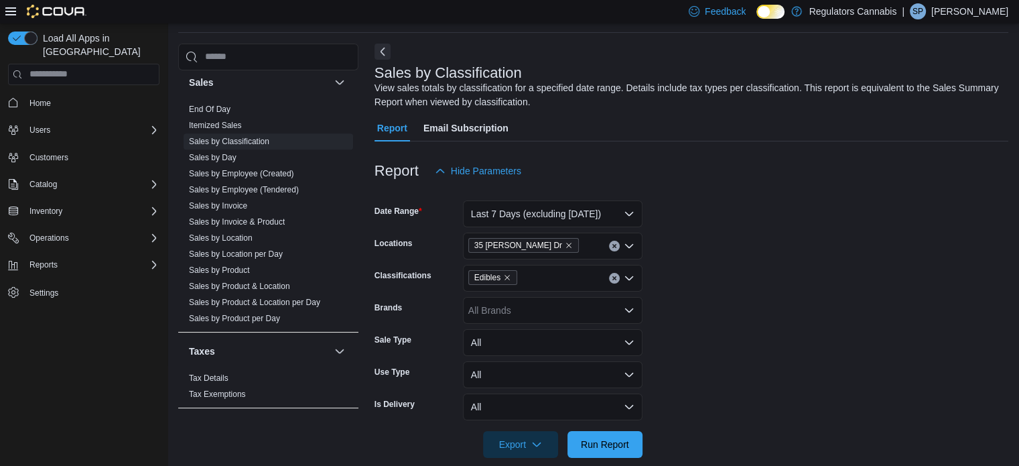
scroll to position [63, 0]
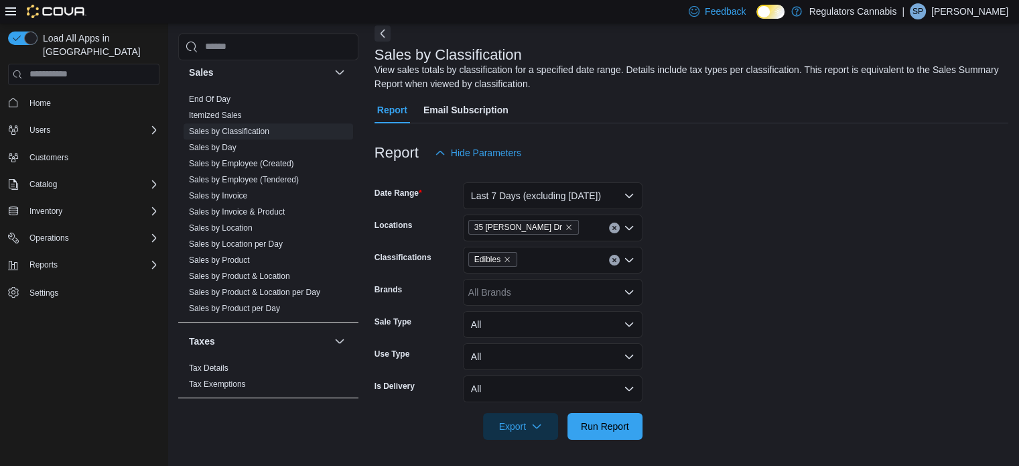
click at [506, 293] on div "All Brands" at bounding box center [553, 292] width 180 height 27
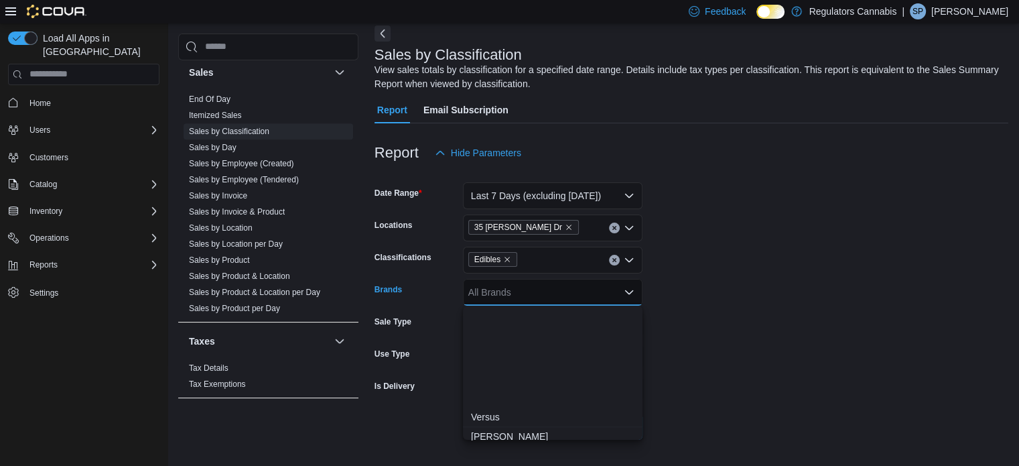
scroll to position [1575, 0]
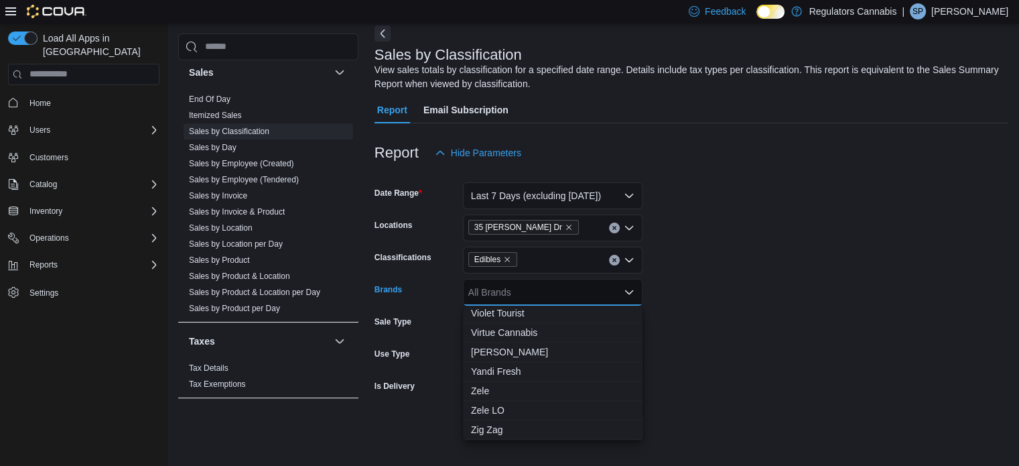
click at [817, 313] on form "Date Range Last 7 Days (excluding [DATE]) Locations 35 [PERSON_NAME] Dr Classif…" at bounding box center [691, 302] width 634 height 273
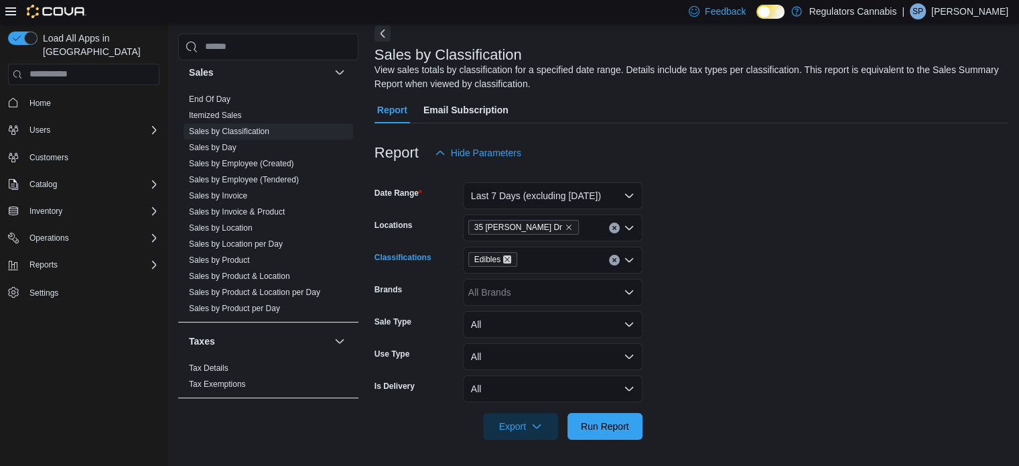
click at [503, 259] on icon "Remove Edibles from selection in this group" at bounding box center [507, 259] width 8 height 8
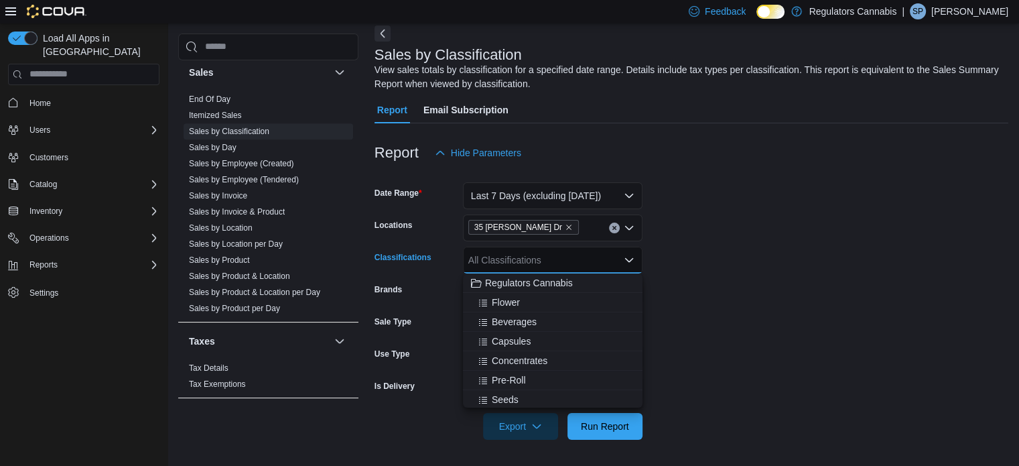
click at [754, 297] on form "Date Range Last 7 Days (excluding [DATE]) Locations 35 [PERSON_NAME] Dr Classif…" at bounding box center [691, 302] width 634 height 273
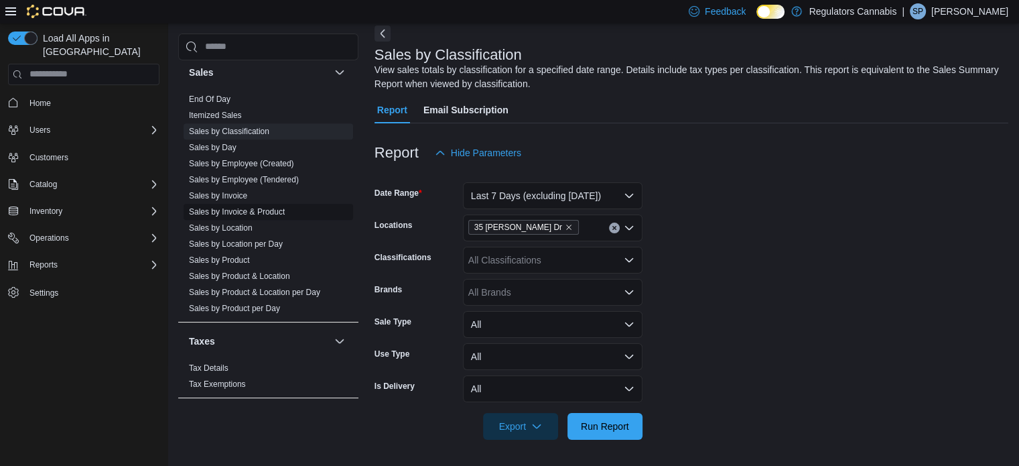
click at [245, 210] on link "Sales by Invoice & Product" at bounding box center [237, 211] width 96 height 9
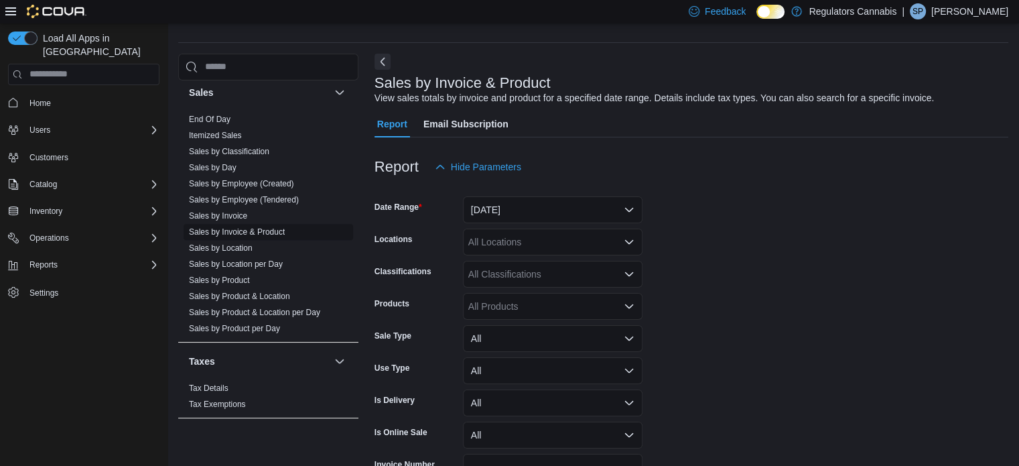
scroll to position [31, 0]
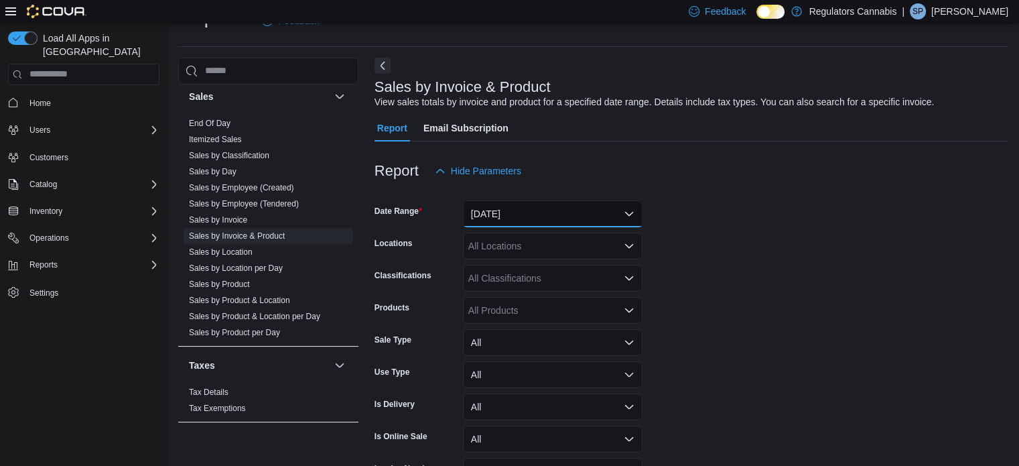
click at [548, 215] on button "[DATE]" at bounding box center [553, 213] width 180 height 27
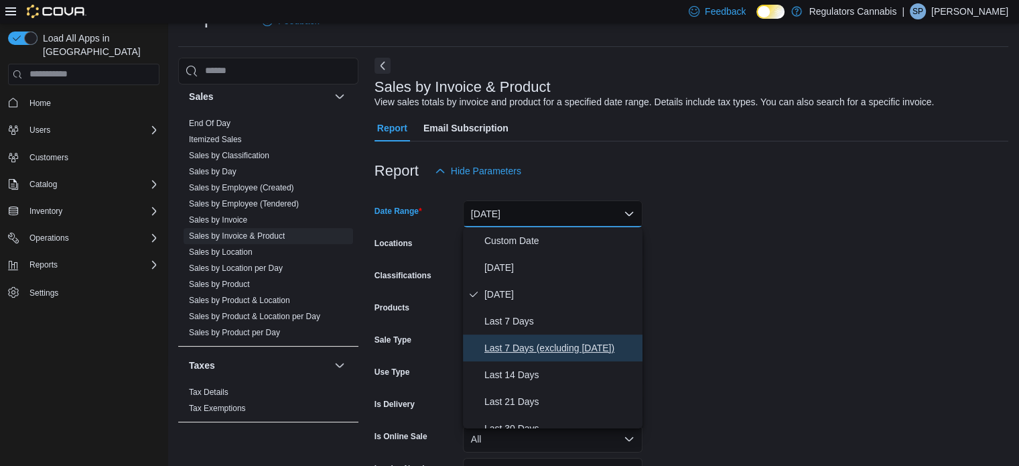
click at [566, 350] on span "Last 7 Days (excluding [DATE])" at bounding box center [560, 348] width 153 height 16
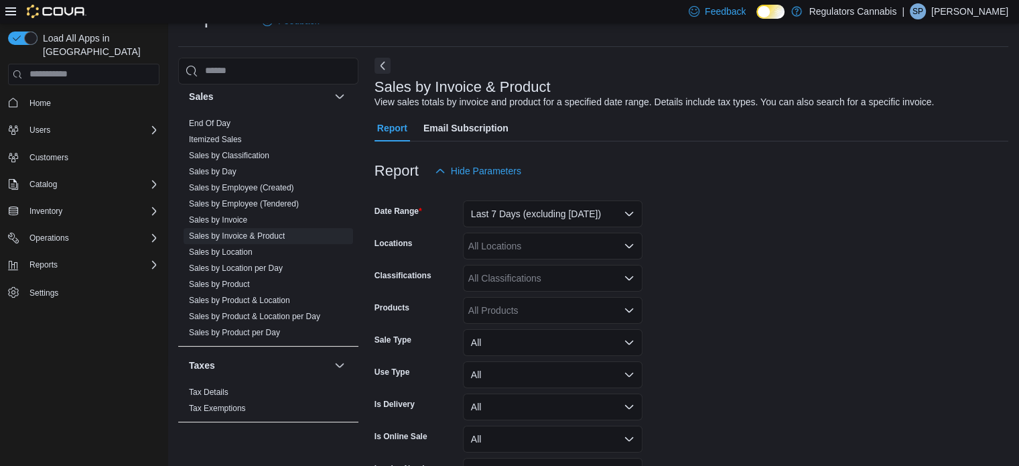
click at [683, 299] on form "Date Range Last 7 Days (excluding [DATE]) Locations All Locations Classificatio…" at bounding box center [691, 353] width 634 height 338
click at [530, 241] on div "All Locations" at bounding box center [553, 245] width 180 height 27
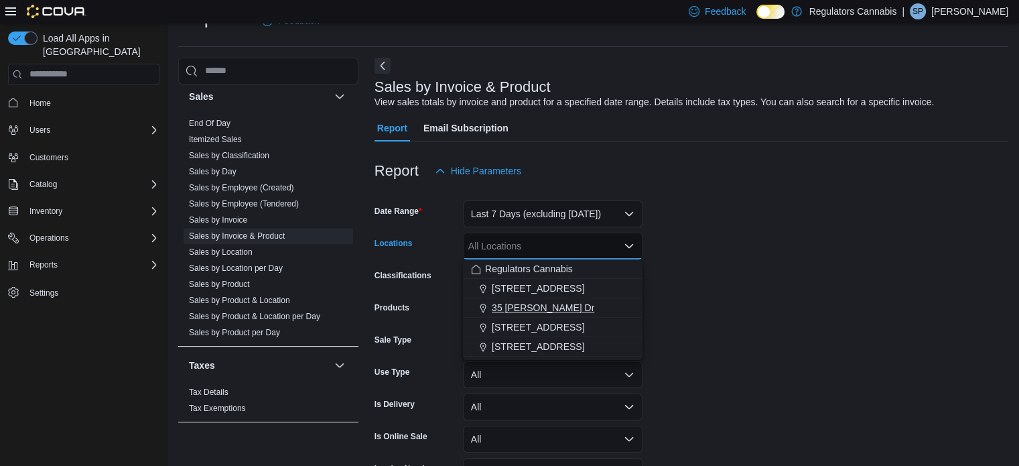
click at [540, 305] on span "35 [PERSON_NAME] Dr" at bounding box center [543, 307] width 102 height 13
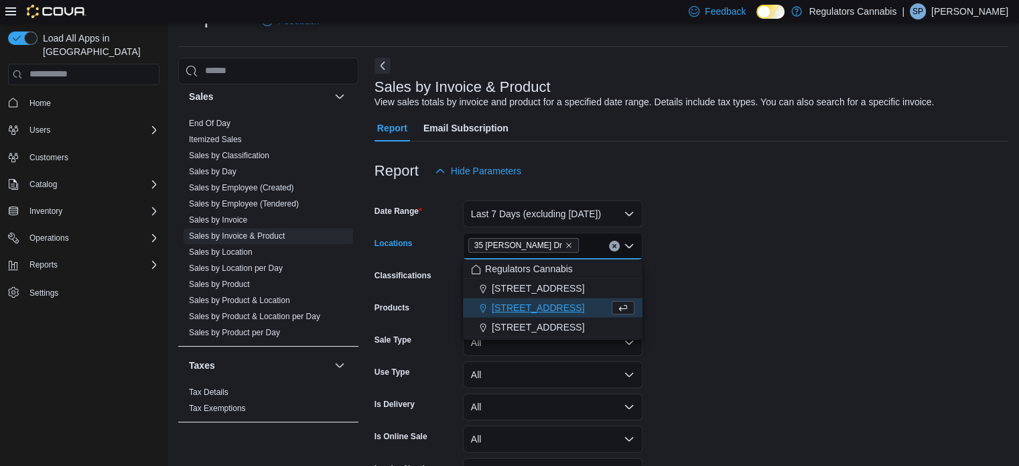
click at [733, 302] on form "Date Range Last 7 Days (excluding [DATE]) Locations [STREET_ADDRESS][PERSON_NAM…" at bounding box center [691, 353] width 634 height 338
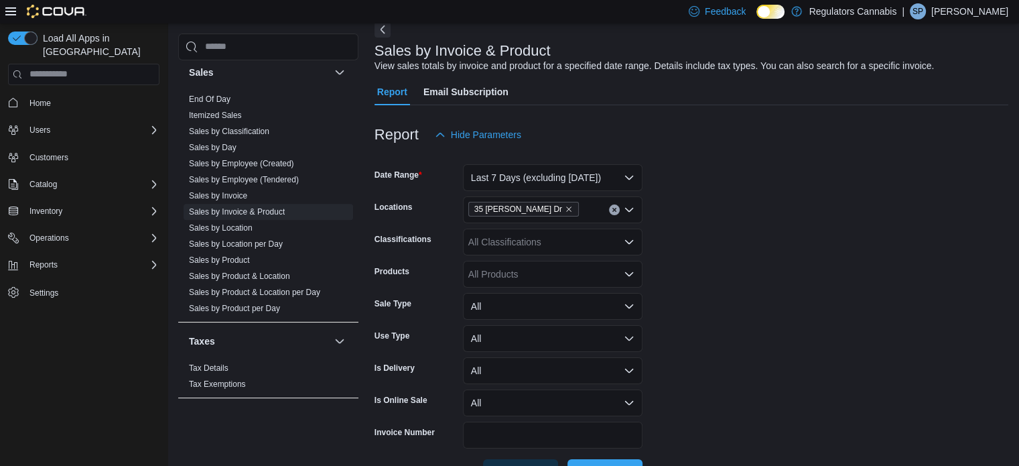
scroll to position [98, 0]
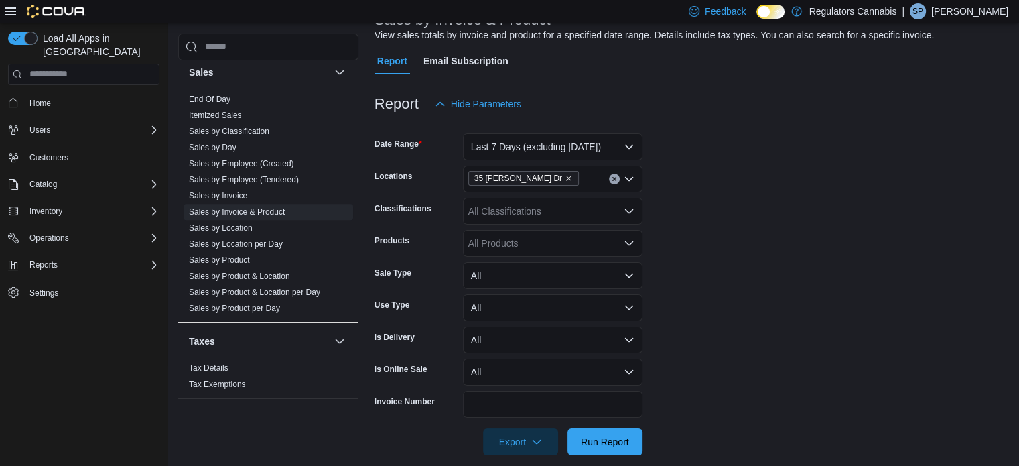
click at [496, 245] on div "All Products" at bounding box center [553, 243] width 180 height 27
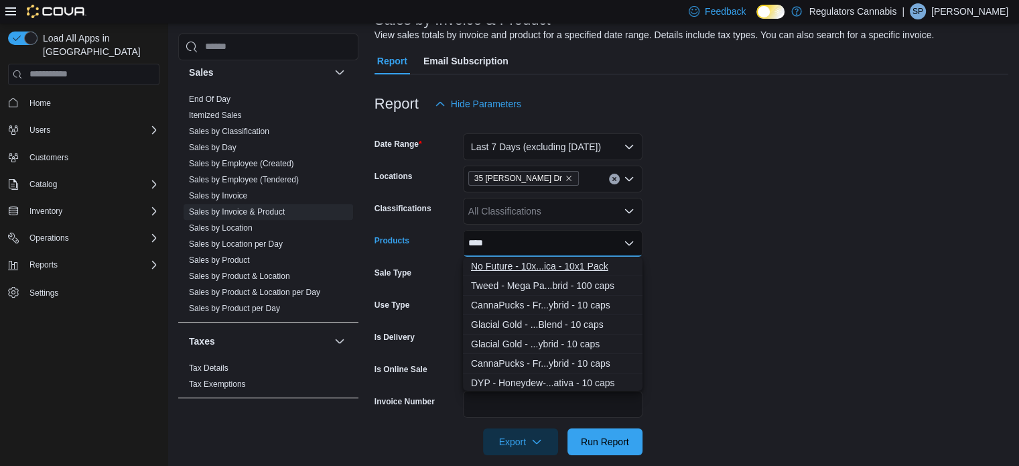
type input "****"
click at [541, 262] on div "No Future - 10x...ica - 10x1 Pack" at bounding box center [552, 265] width 163 height 13
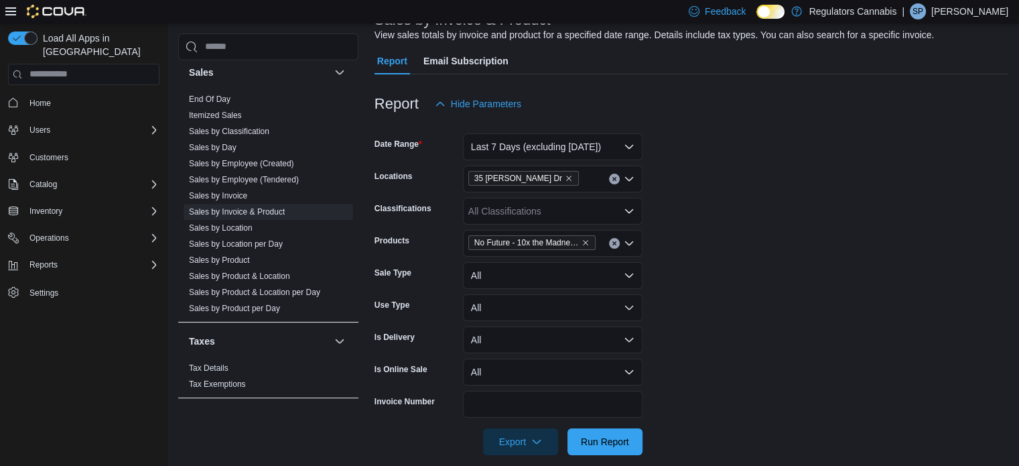
click at [843, 272] on form "Date Range Last 7 Days (excluding [DATE]) Locations 35 [PERSON_NAME] Dr Classif…" at bounding box center [691, 286] width 634 height 338
click at [605, 443] on span "Run Report" at bounding box center [605, 440] width 48 height 13
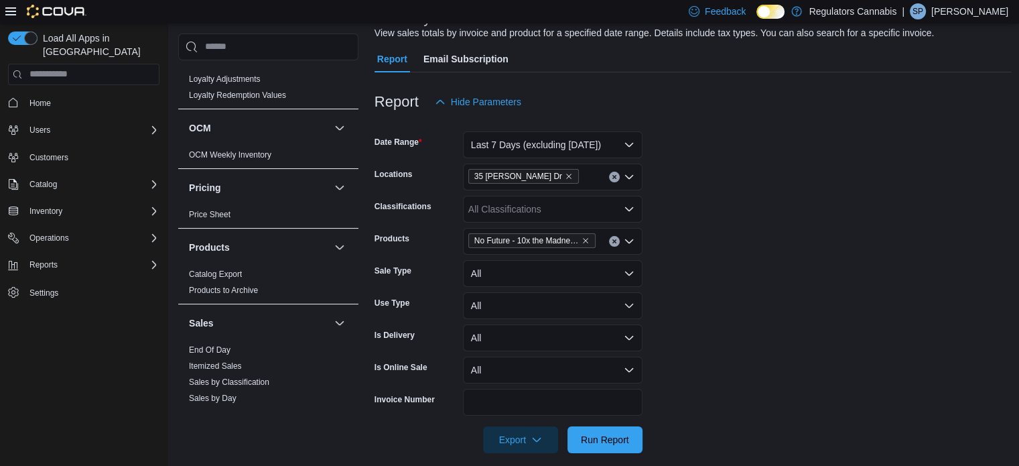
scroll to position [549, 0]
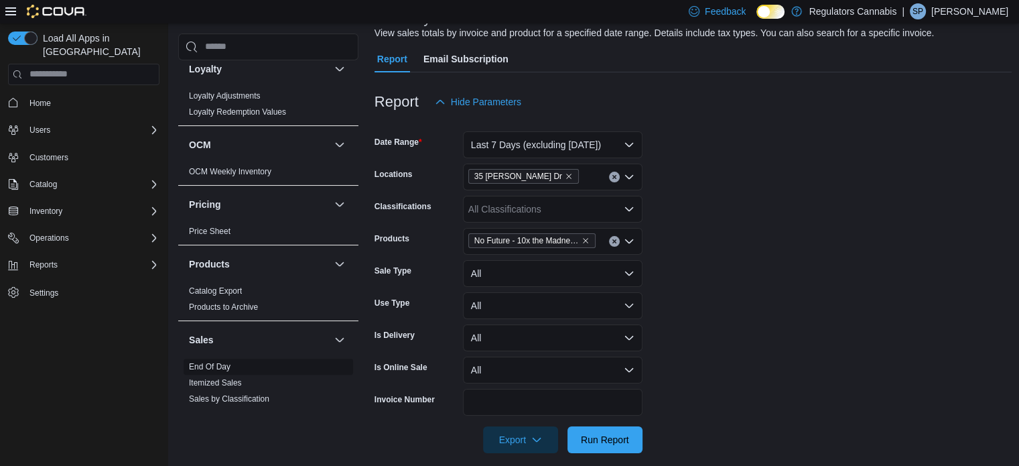
click at [217, 363] on link "End Of Day" at bounding box center [210, 366] width 42 height 9
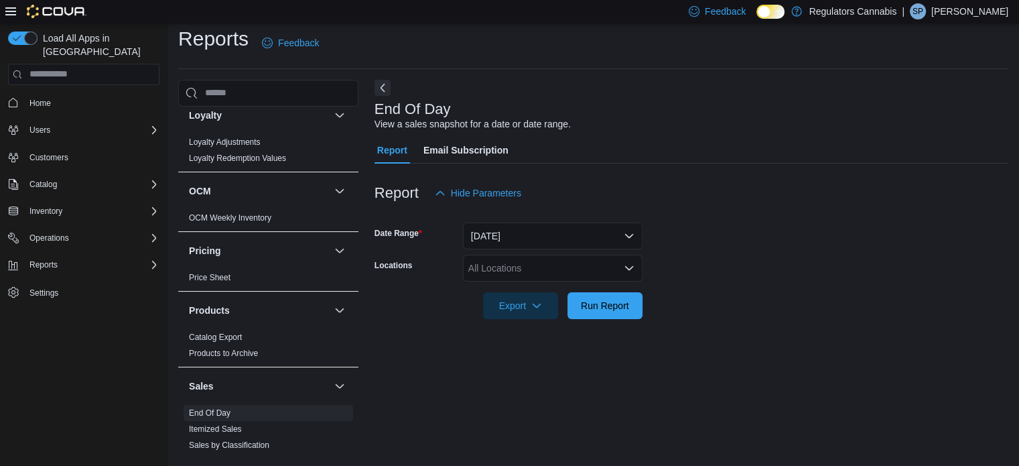
click at [584, 270] on div "All Locations" at bounding box center [553, 268] width 180 height 27
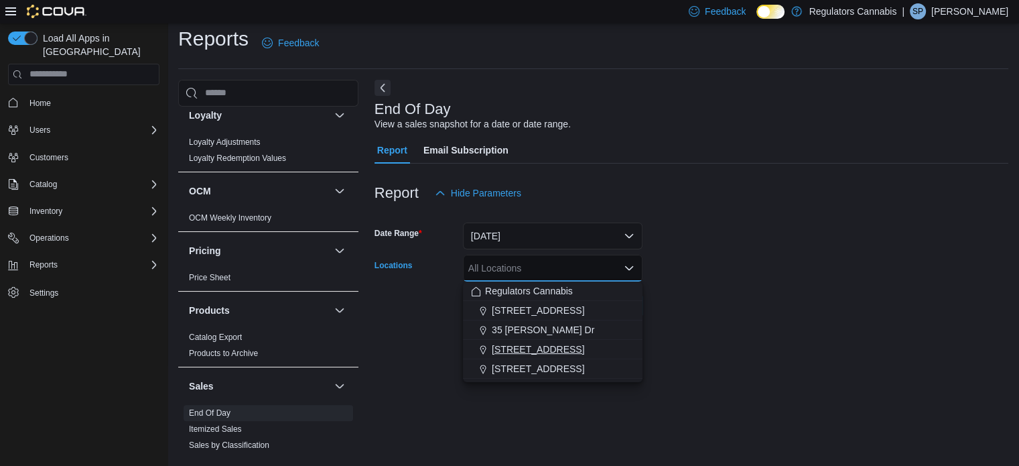
click at [543, 346] on span "[STREET_ADDRESS]" at bounding box center [538, 348] width 92 height 13
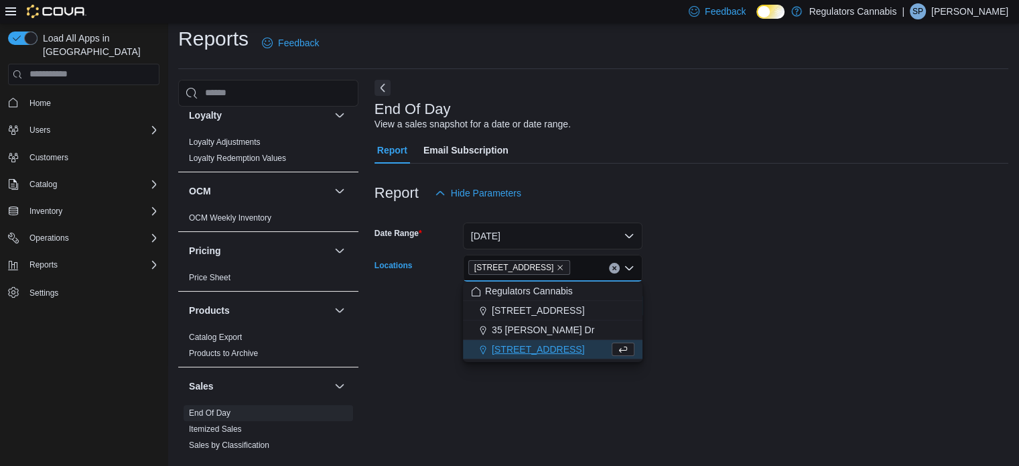
click at [682, 319] on div at bounding box center [691, 327] width 634 height 16
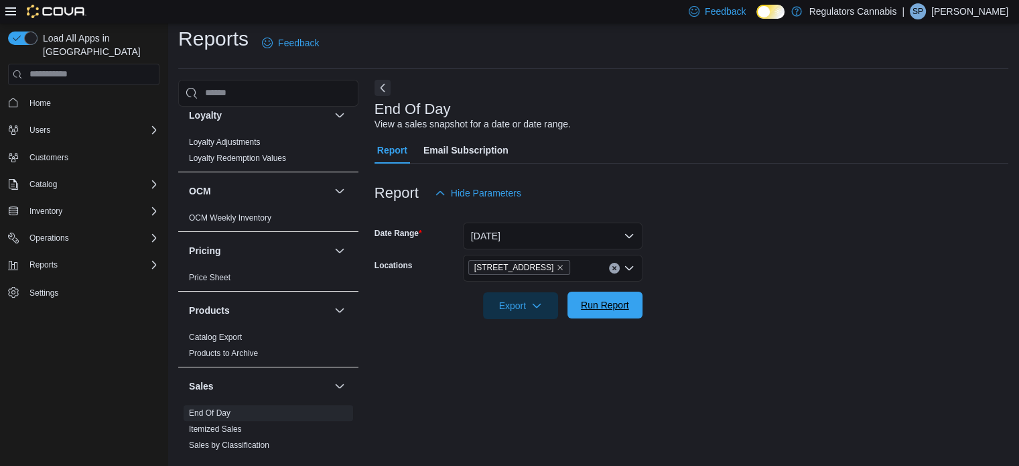
click at [602, 300] on span "Run Report" at bounding box center [605, 304] width 48 height 13
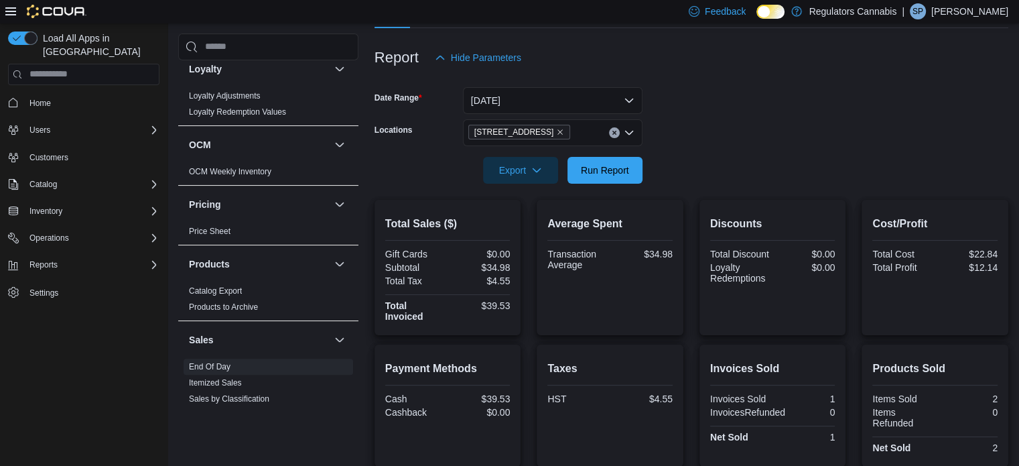
scroll to position [138, 0]
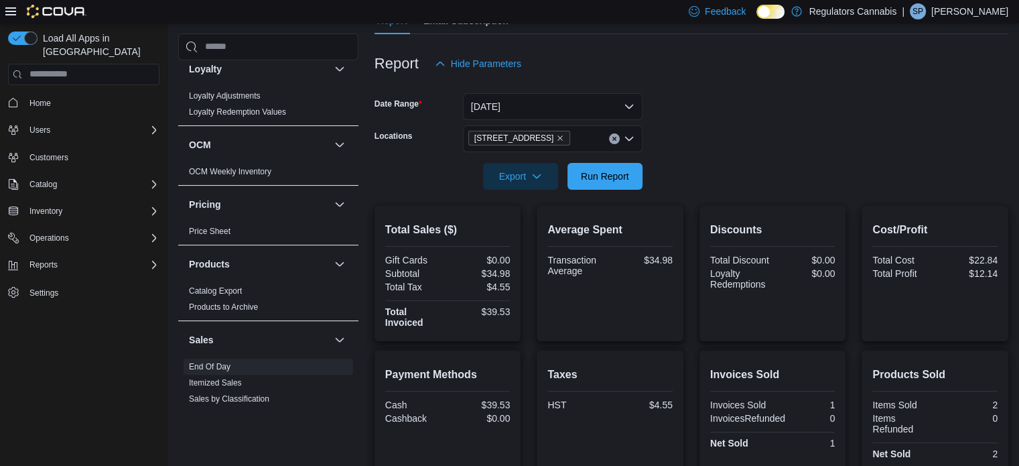
click at [636, 141] on div "[STREET_ADDRESS]" at bounding box center [553, 138] width 180 height 27
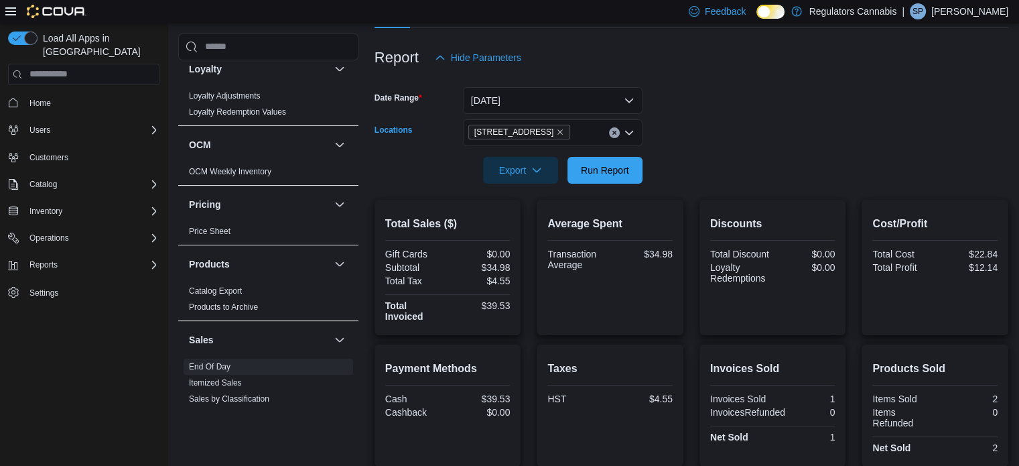
scroll to position [71, 0]
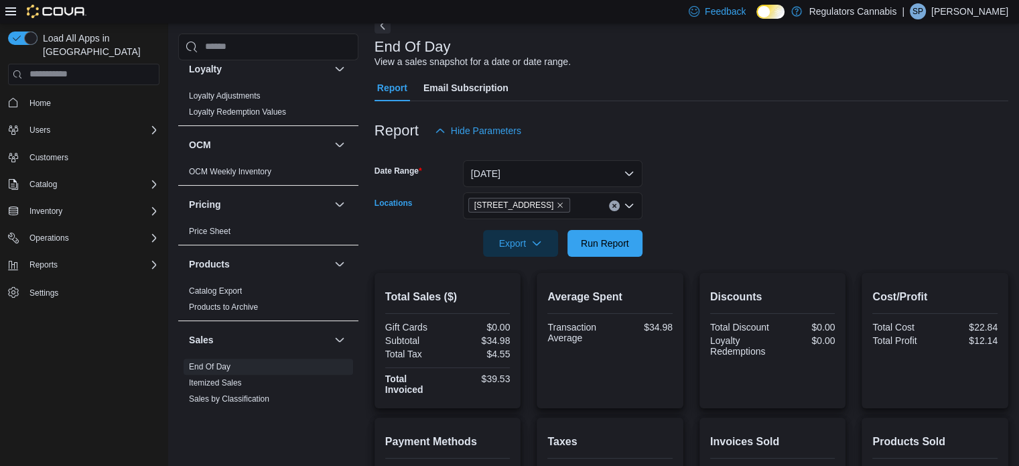
click at [626, 202] on icon "Open list of options" at bounding box center [629, 205] width 11 height 11
click at [699, 190] on form "Date Range [DATE] Locations [STREET_ADDRESS] Export Run Report" at bounding box center [691, 200] width 634 height 113
click at [556, 206] on icon "Remove 650 Division Rd from selection in this group" at bounding box center [560, 205] width 8 height 8
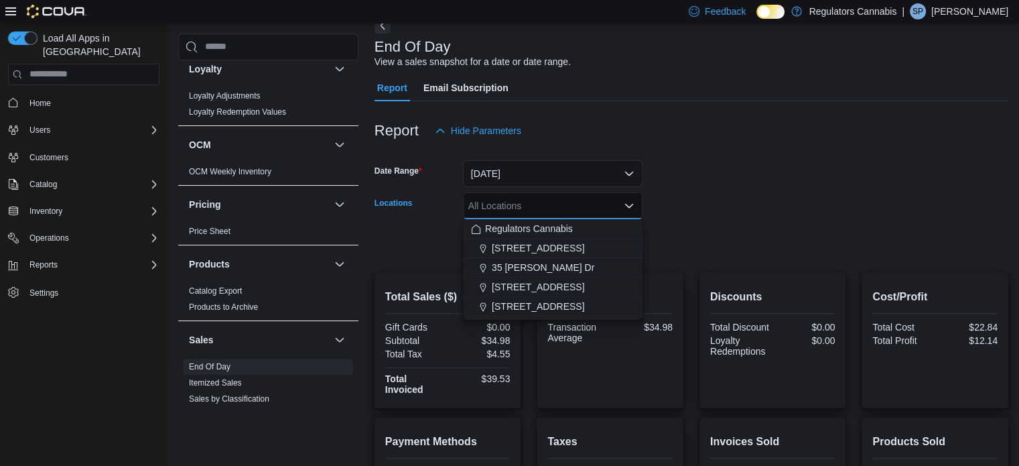
click at [707, 225] on div at bounding box center [691, 224] width 634 height 11
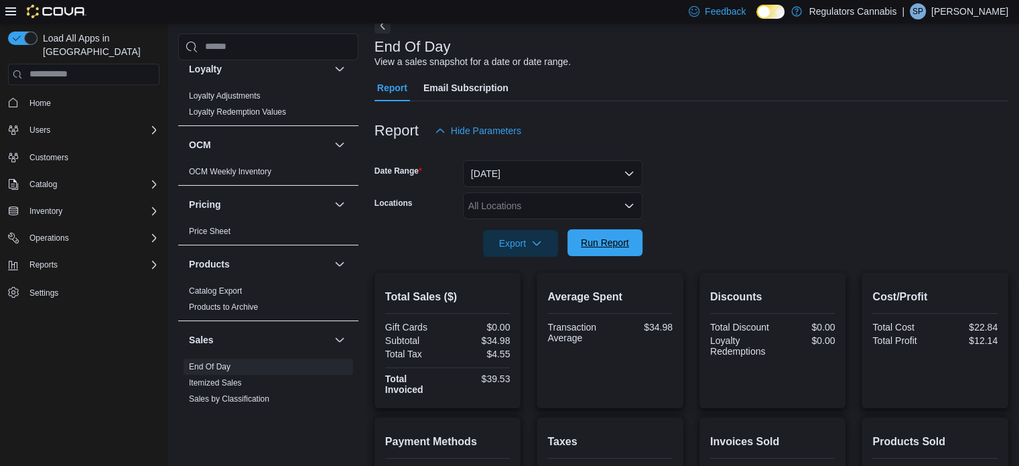
click at [621, 240] on span "Run Report" at bounding box center [605, 242] width 48 height 13
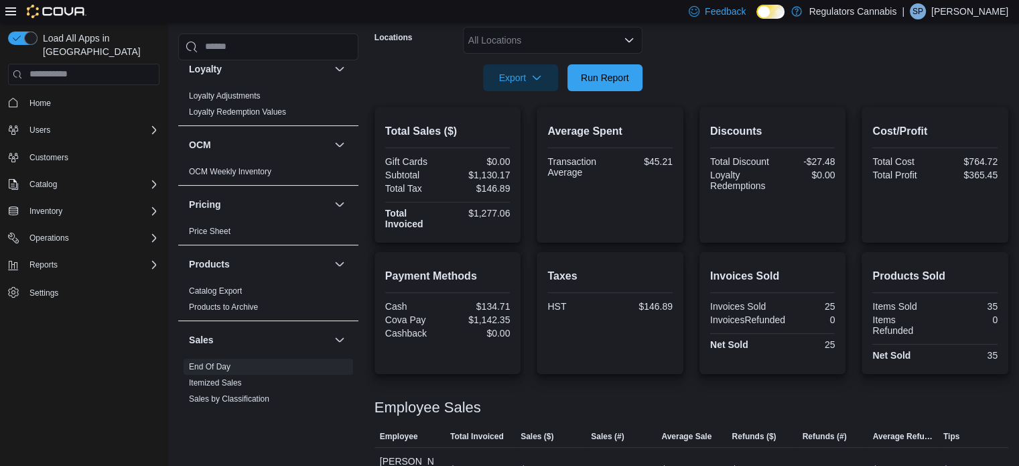
scroll to position [236, 0]
click at [616, 76] on span "Run Report" at bounding box center [605, 77] width 48 height 13
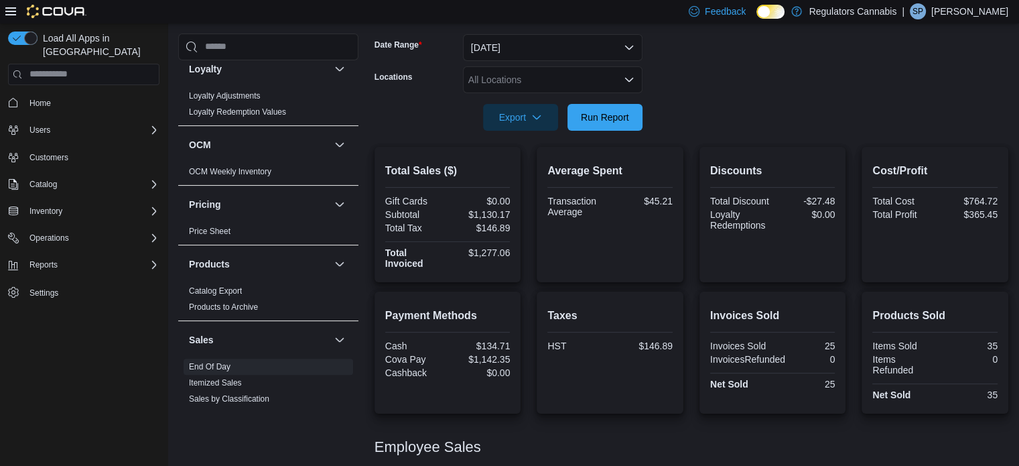
scroll to position [35, 0]
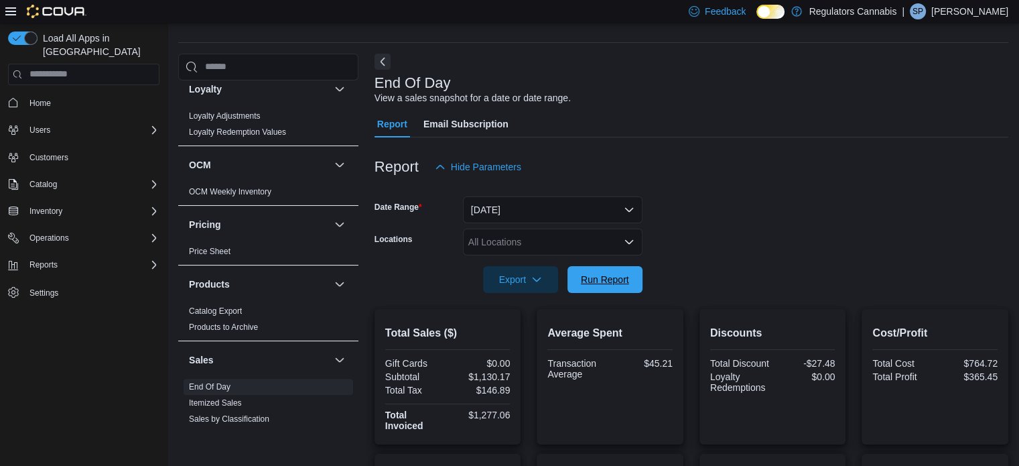
click at [585, 278] on span "Run Report" at bounding box center [605, 279] width 48 height 13
click at [616, 267] on span "Run Report" at bounding box center [604, 279] width 59 height 27
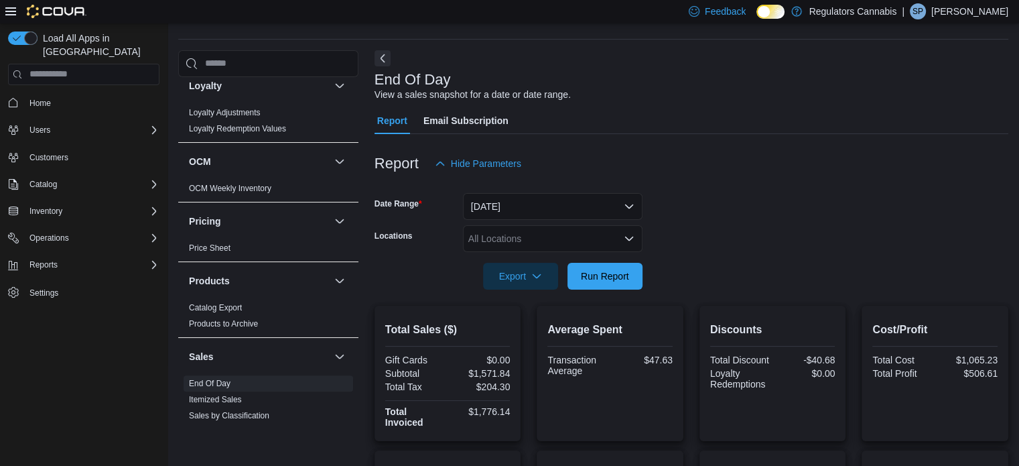
scroll to position [0, 0]
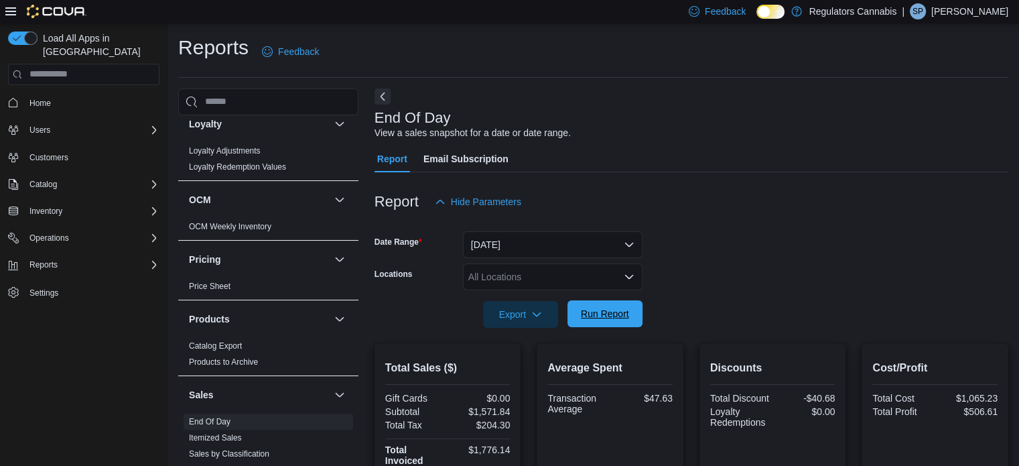
click at [600, 324] on span "Run Report" at bounding box center [604, 313] width 59 height 27
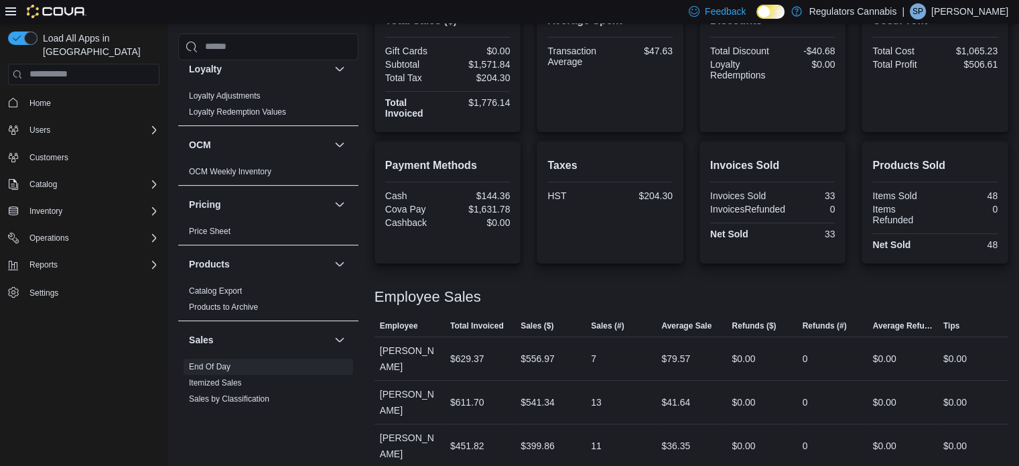
scroll to position [370, 0]
